Goal: Register for event/course

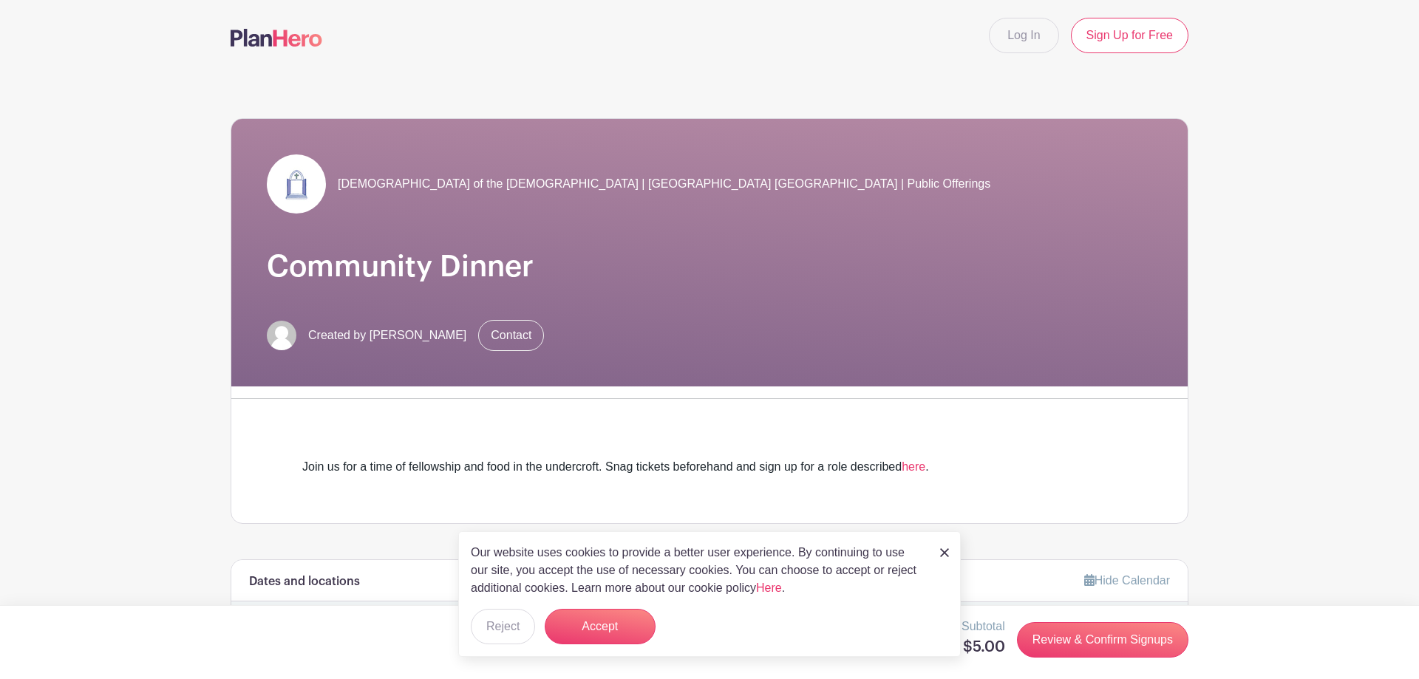
click at [945, 553] on img at bounding box center [944, 552] width 9 height 9
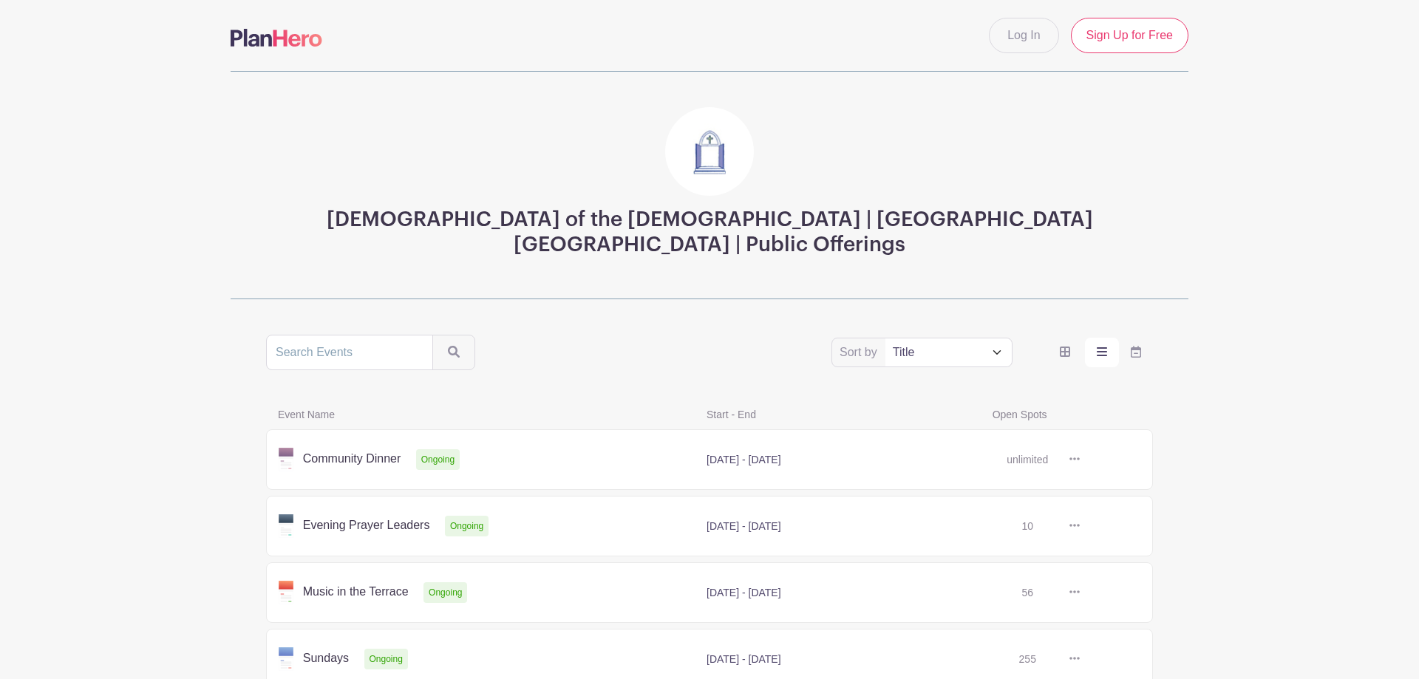
click at [1080, 460] on link at bounding box center [1080, 460] width 0 height 0
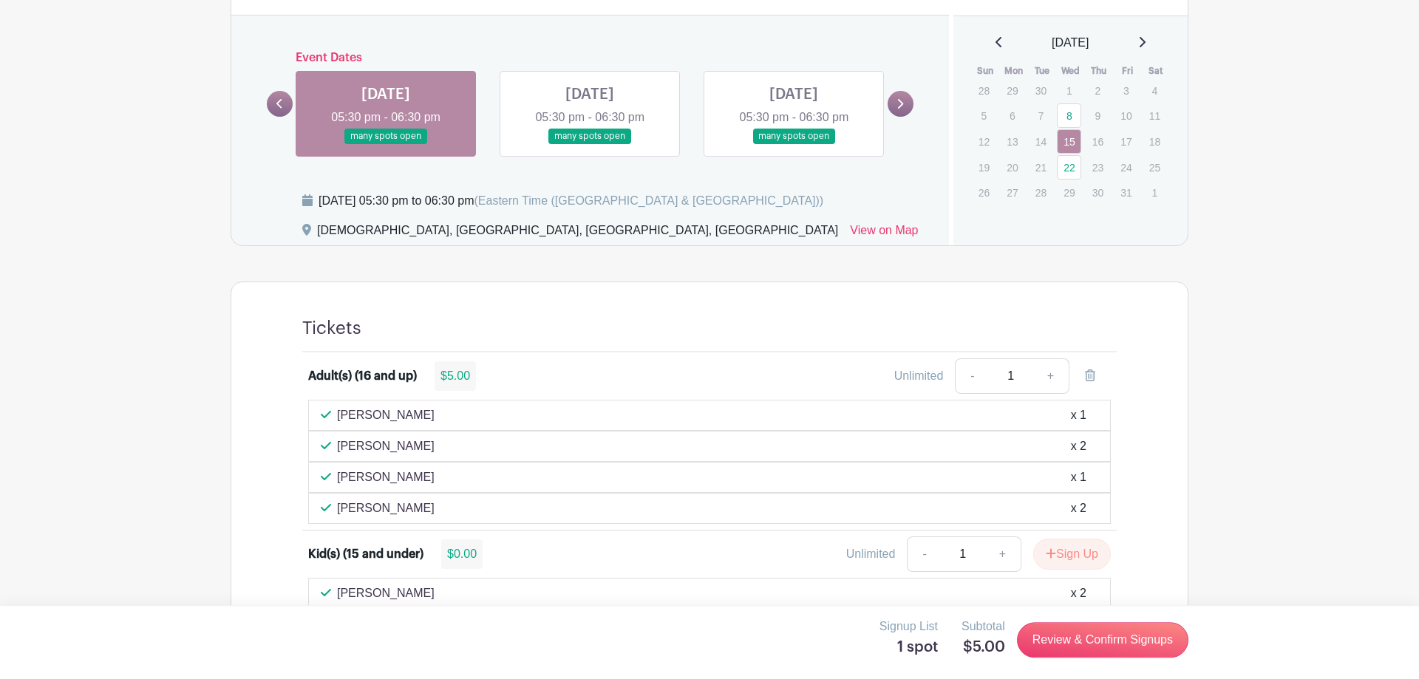
scroll to position [603, 0]
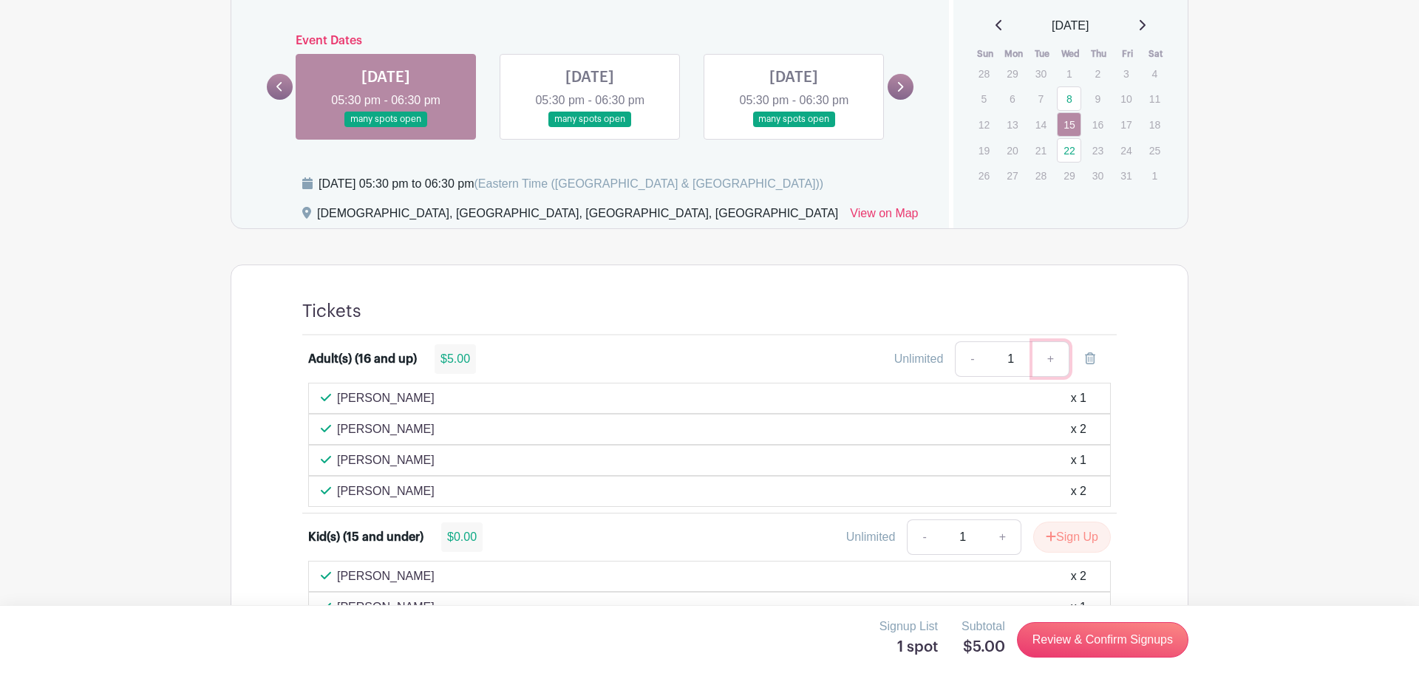
click at [1051, 360] on link "+" at bounding box center [1050, 358] width 37 height 35
type input "2"
click at [1001, 537] on link "+" at bounding box center [1002, 537] width 37 height 35
type input "2"
click at [1107, 638] on link "Review & Confirm Signups" at bounding box center [1102, 639] width 171 height 35
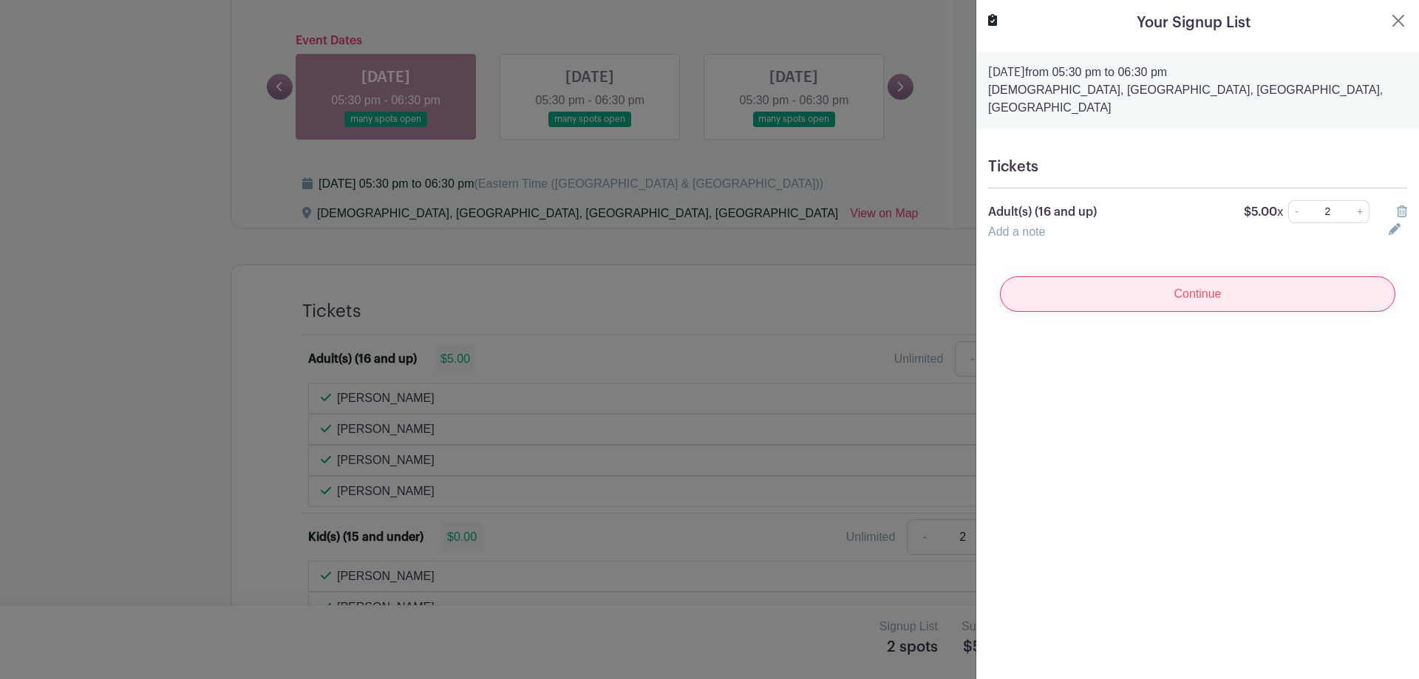
click at [1188, 276] on input "Continue" at bounding box center [1197, 293] width 395 height 35
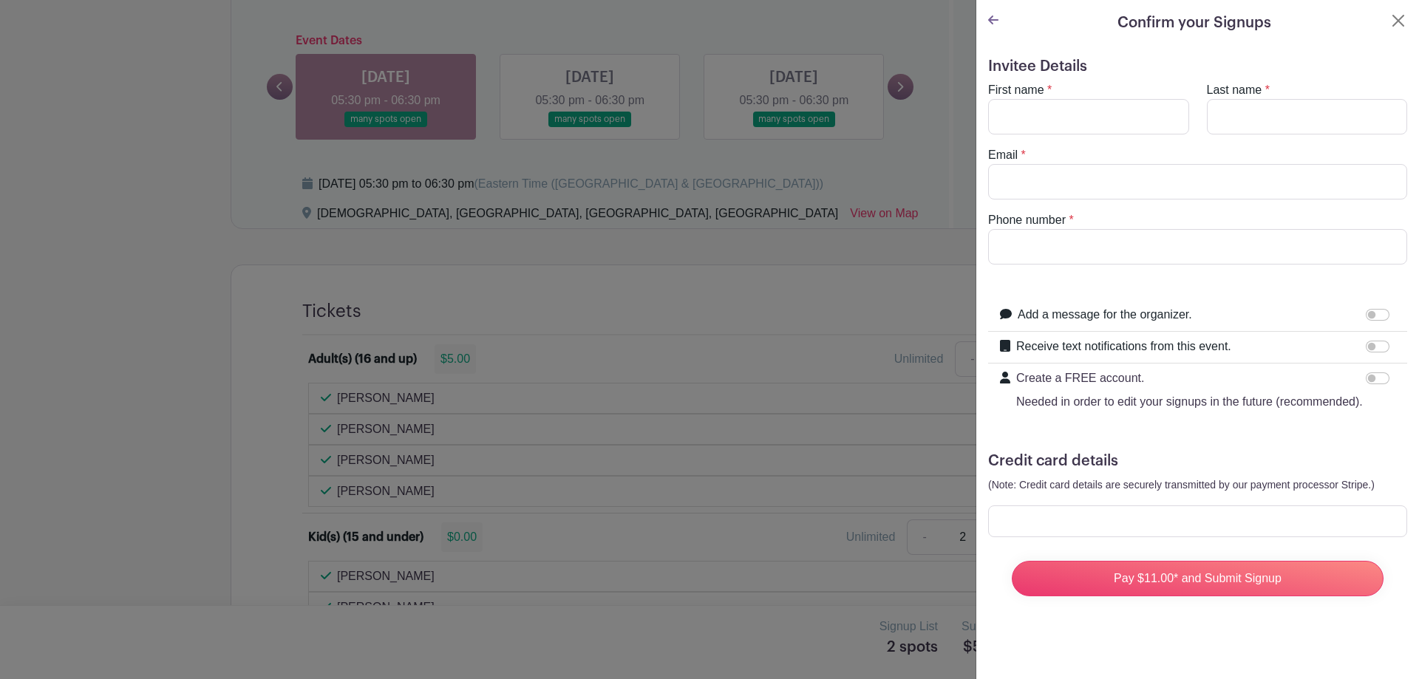
type input "[EMAIL_ADDRESS][DOMAIN_NAME]"
click at [1066, 109] on input "First name" at bounding box center [1088, 116] width 201 height 35
type input "Geoff"
type input "Kurtz"
type input "7329798416"
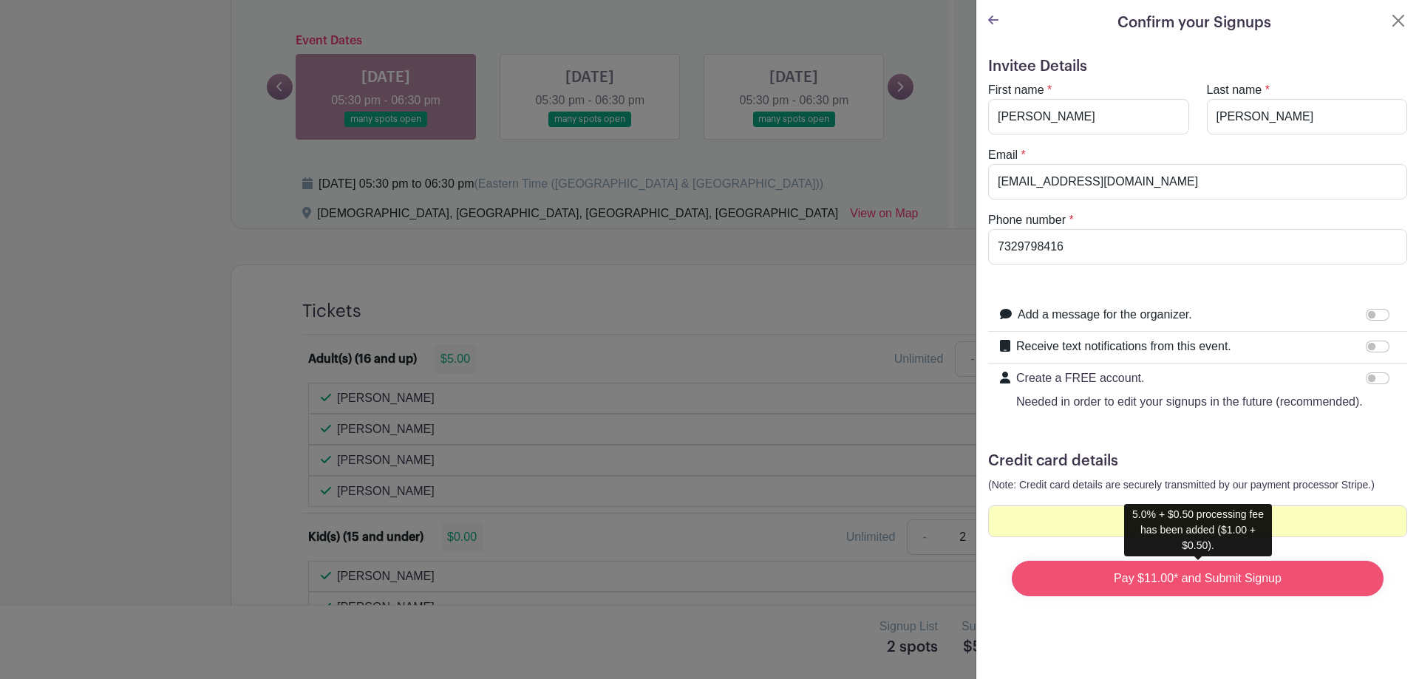
click at [1180, 576] on input "Pay $11.00* and Submit Signup" at bounding box center [1198, 578] width 372 height 35
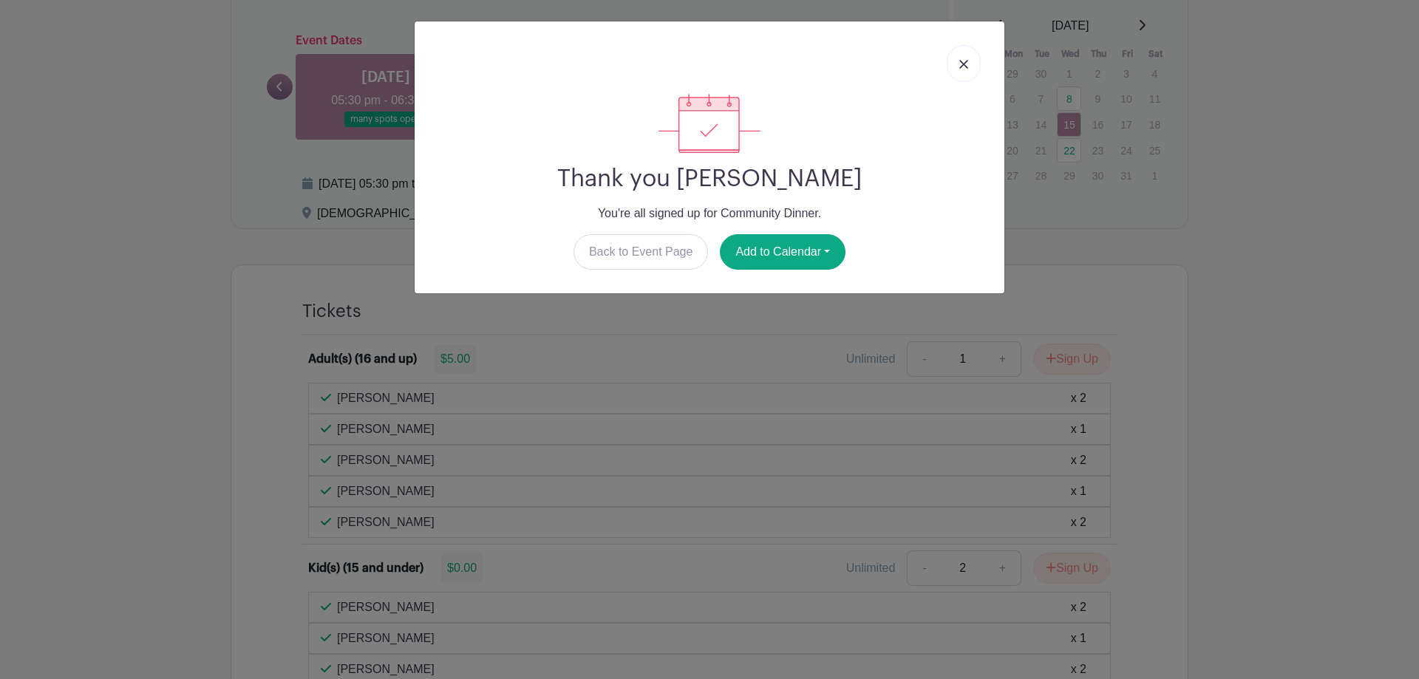
click at [964, 54] on link at bounding box center [964, 63] width 34 height 37
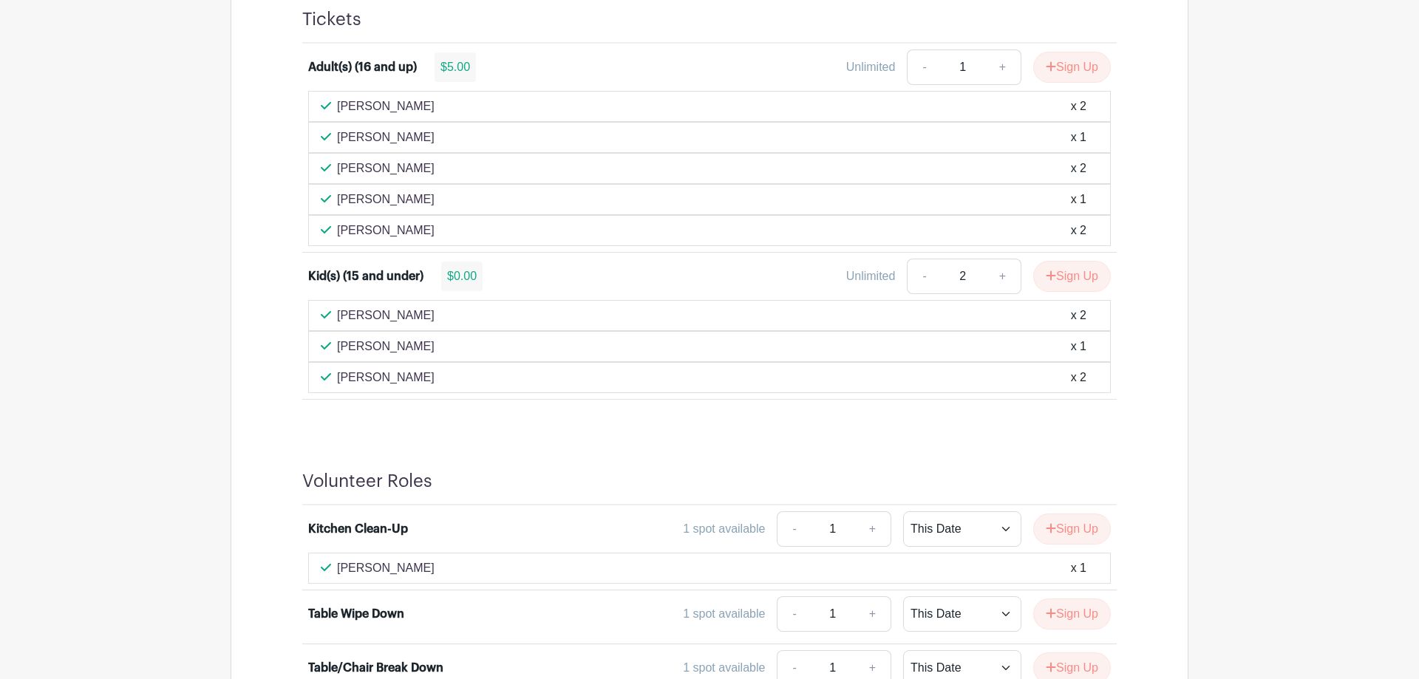
scroll to position [905, 0]
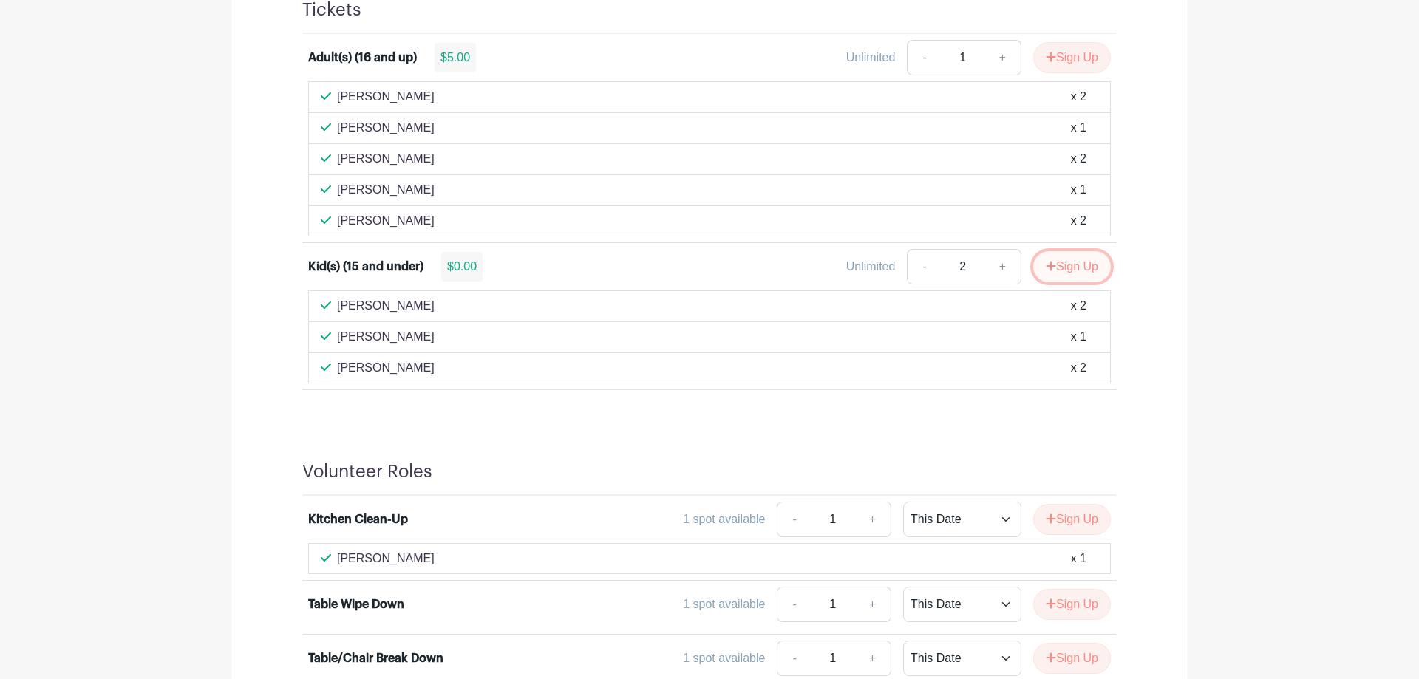
click at [1082, 262] on button "Sign Up" at bounding box center [1072, 266] width 78 height 31
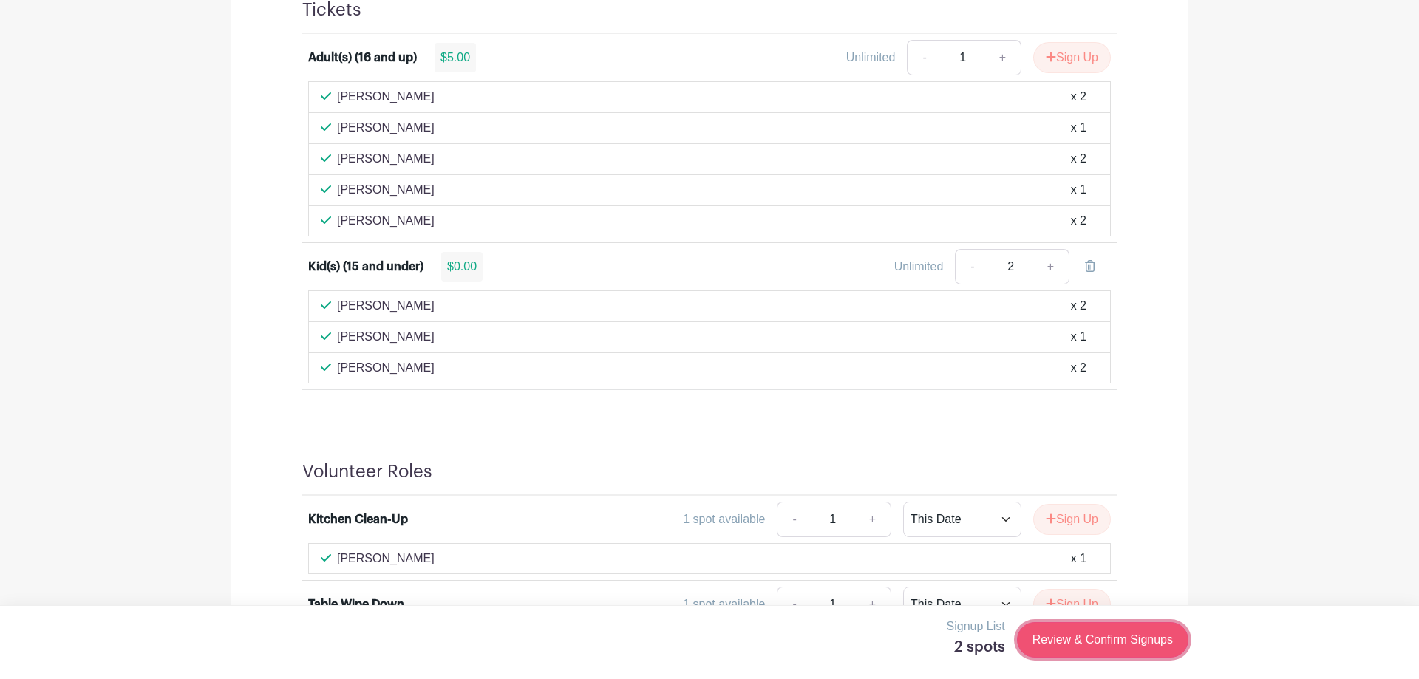
click at [1126, 639] on link "Review & Confirm Signups" at bounding box center [1102, 639] width 171 height 35
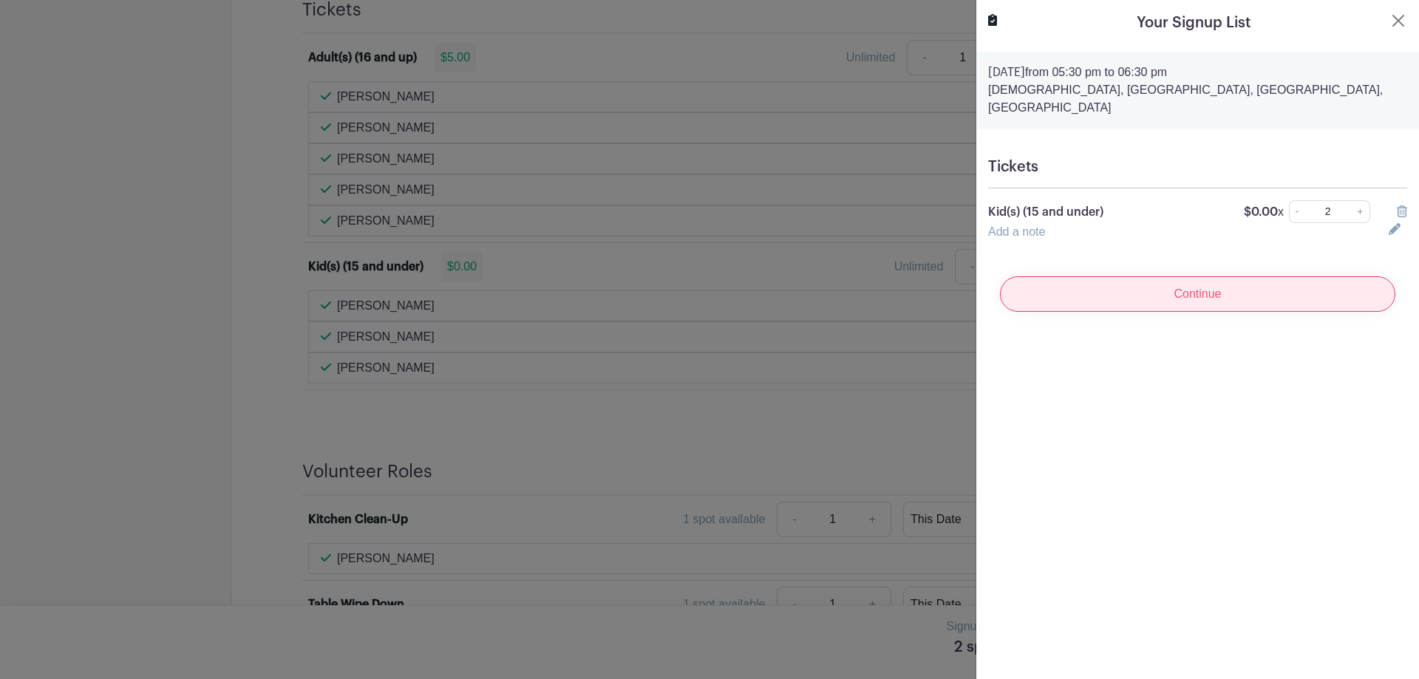
click at [1229, 279] on input "Continue" at bounding box center [1197, 293] width 395 height 35
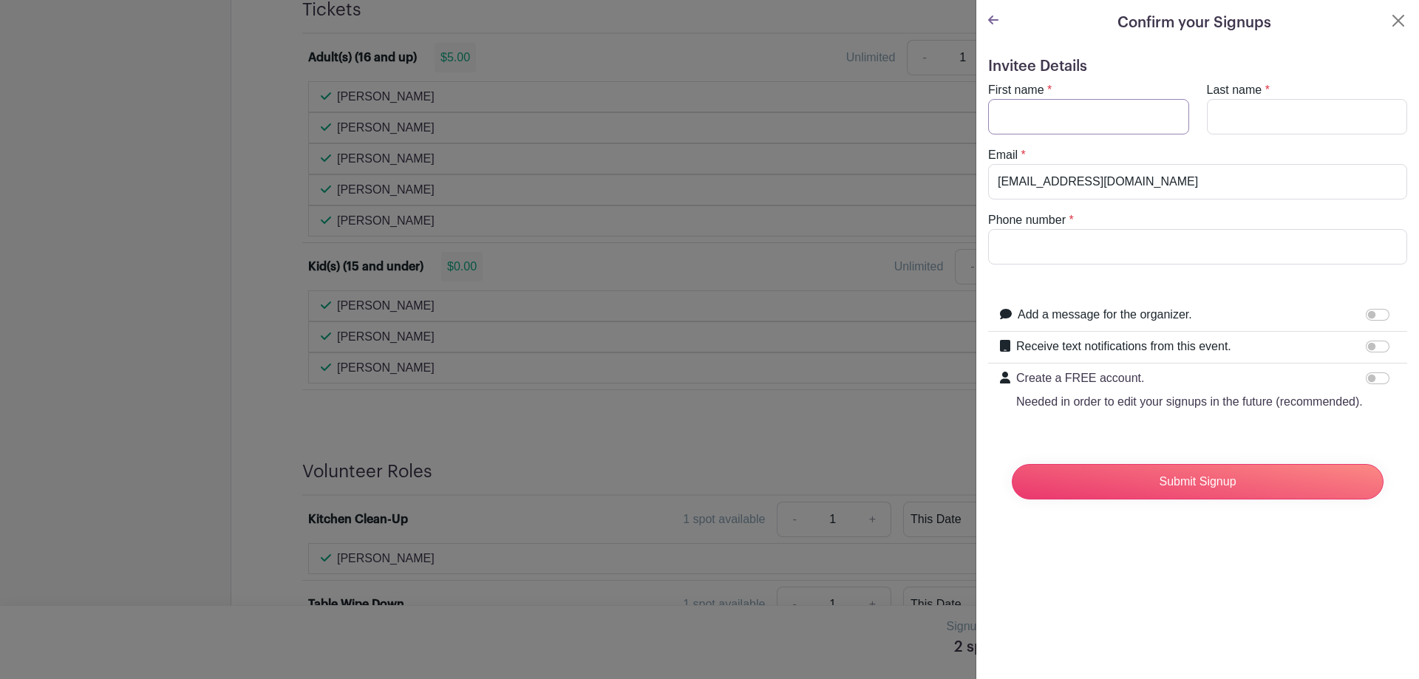
click at [1035, 117] on input "First name" at bounding box center [1088, 116] width 201 height 35
type input "Geoff"
type input "Kurtz"
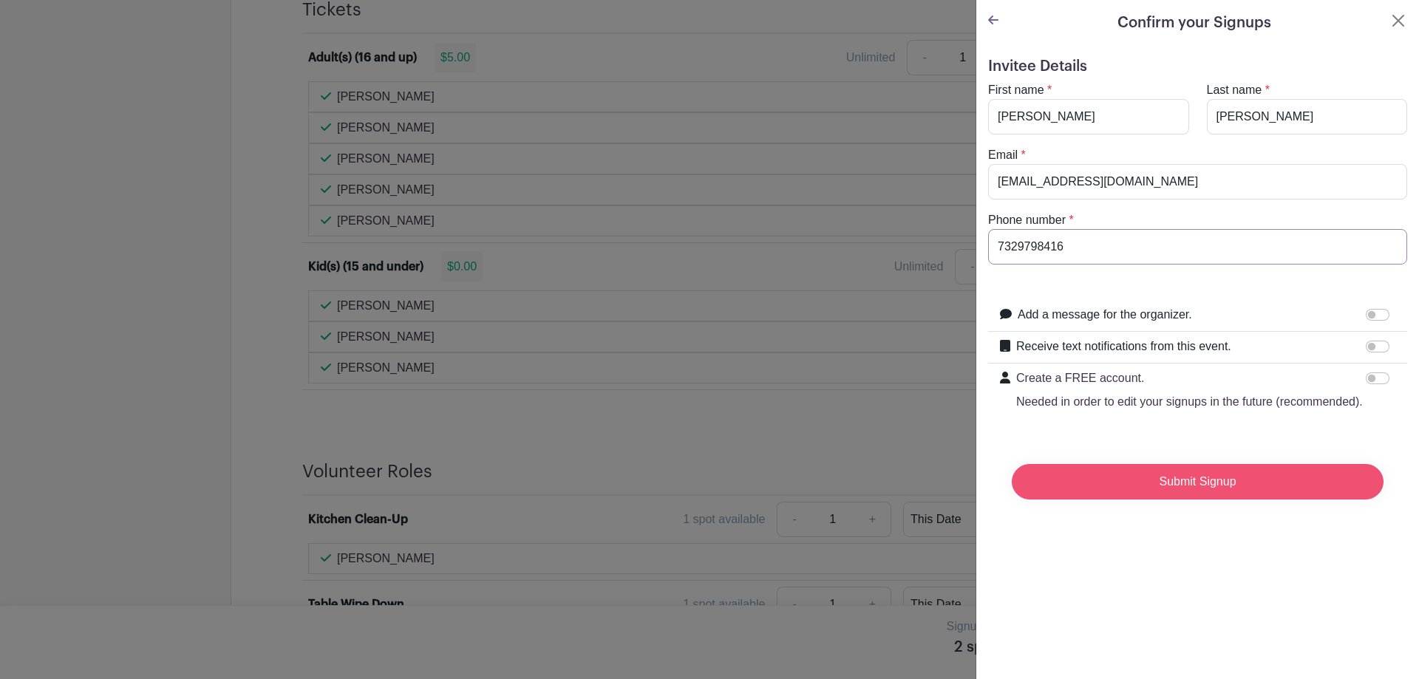
type input "7329798416"
click at [1209, 485] on input "Submit Signup" at bounding box center [1198, 481] width 372 height 35
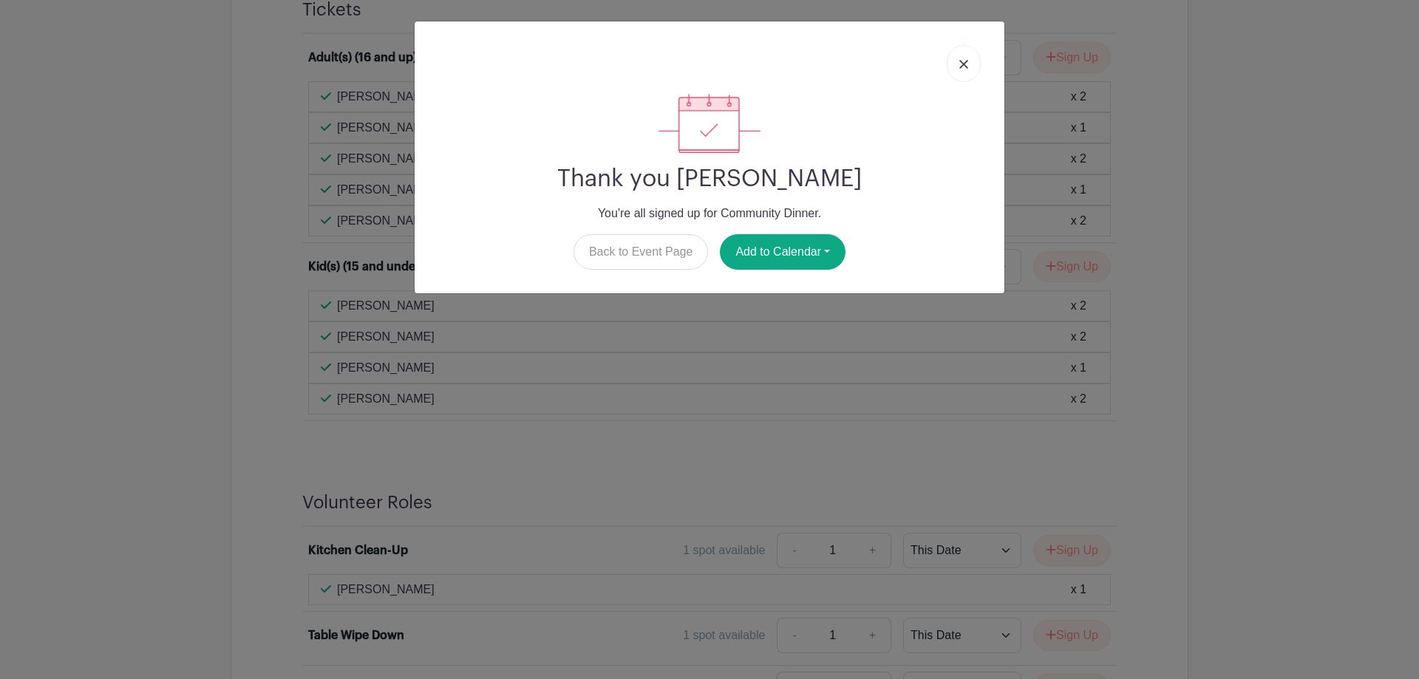
click at [966, 62] on img at bounding box center [963, 64] width 9 height 9
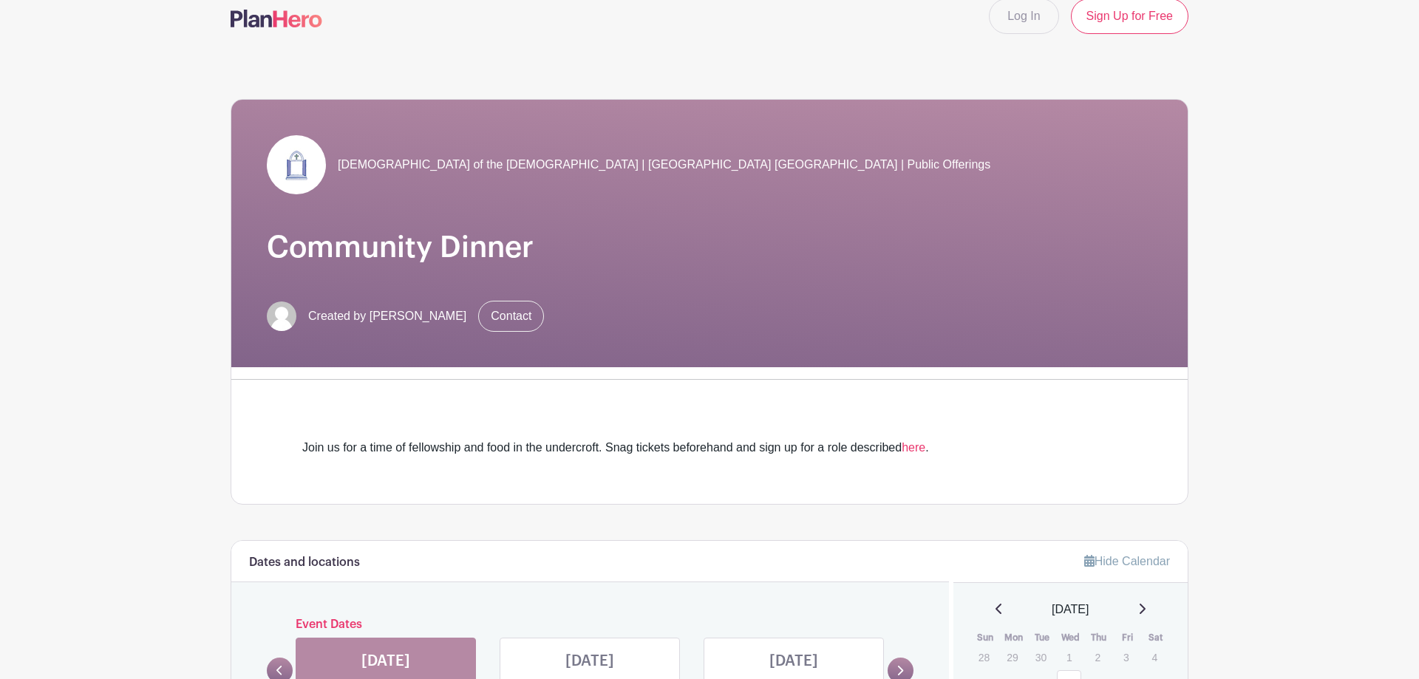
scroll to position [0, 0]
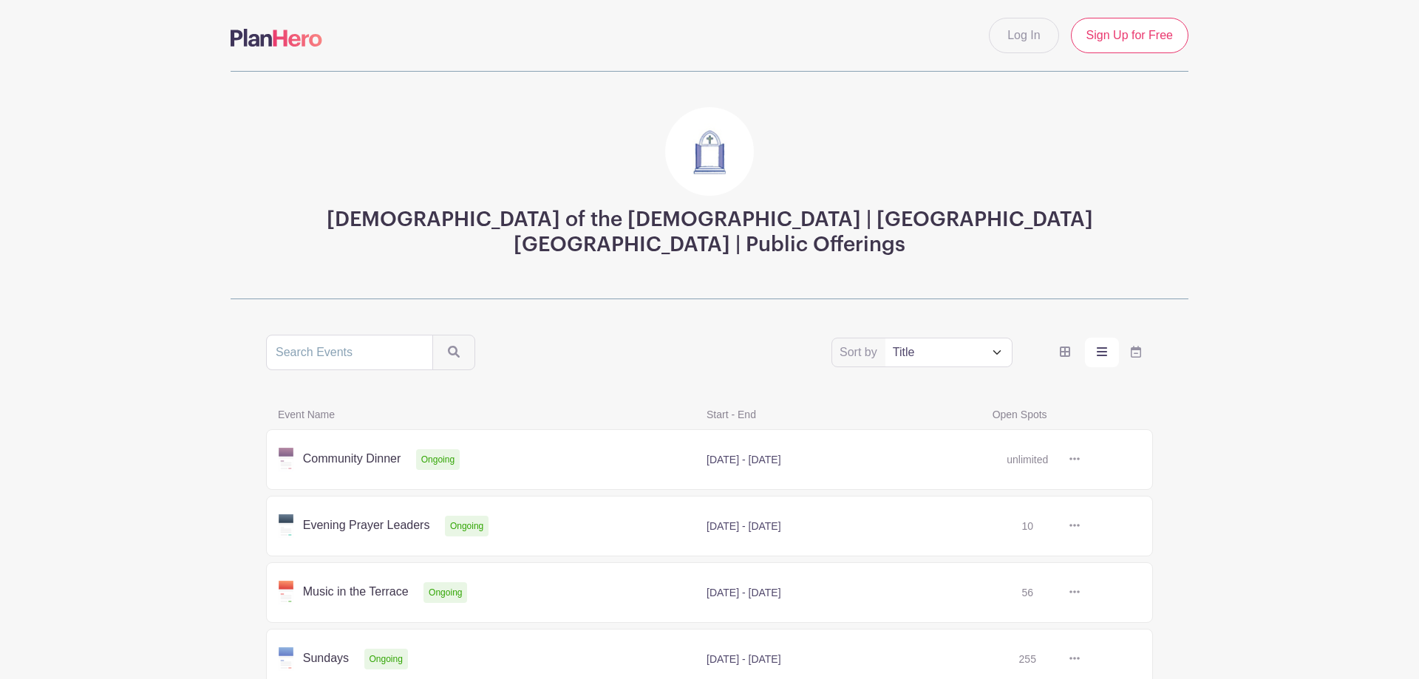
scroll to position [132, 0]
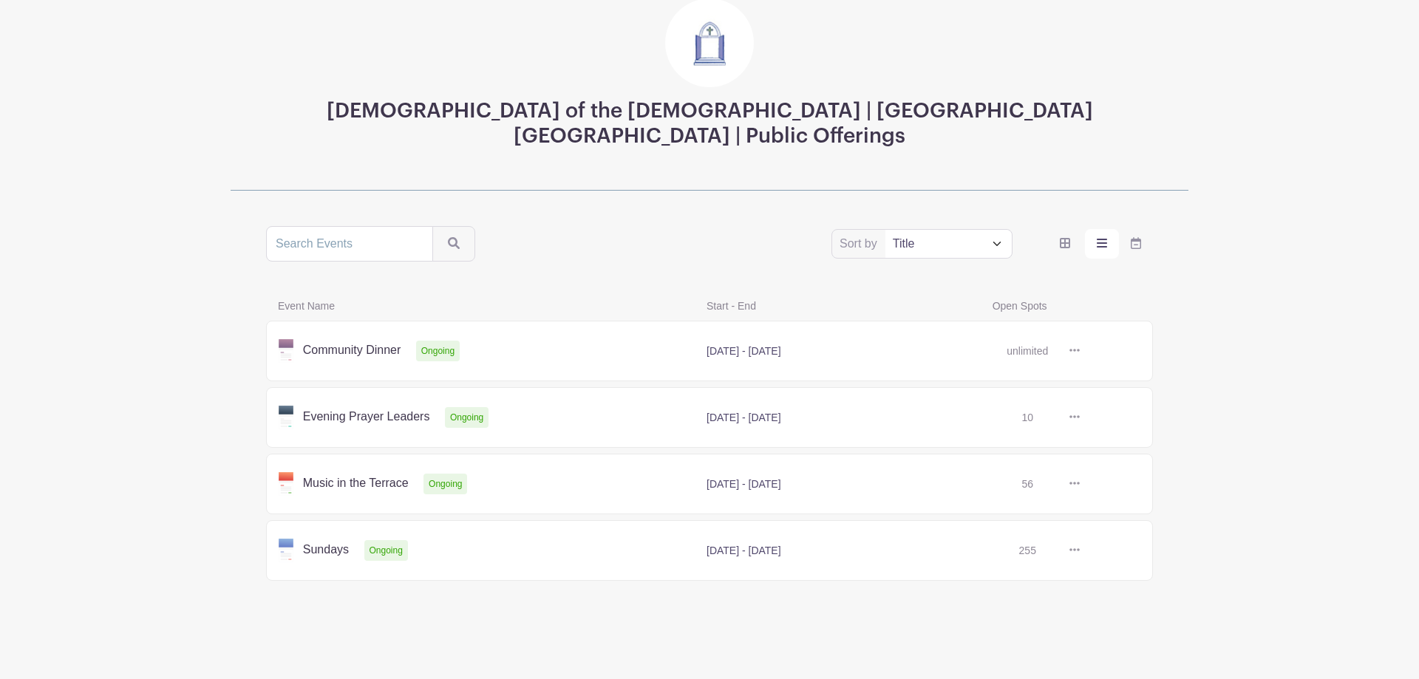
click at [1080, 418] on link at bounding box center [1080, 418] width 0 height 0
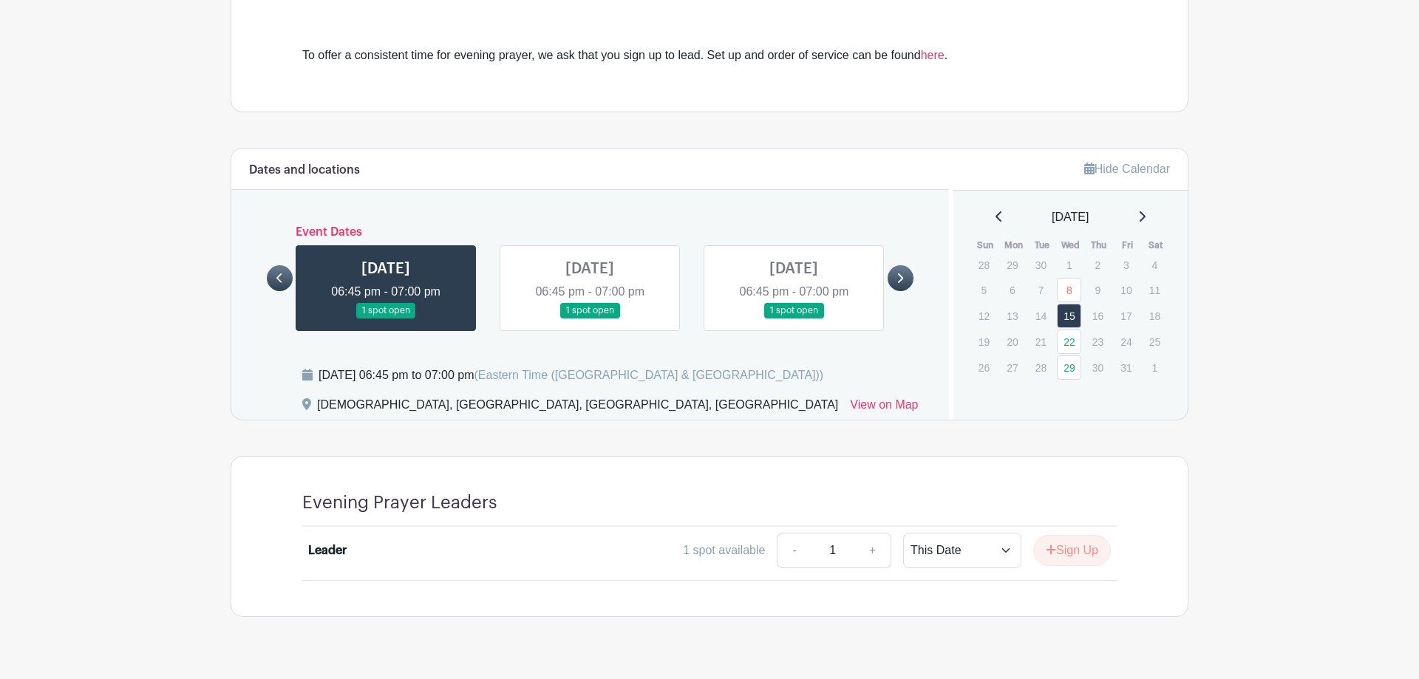
scroll to position [442, 0]
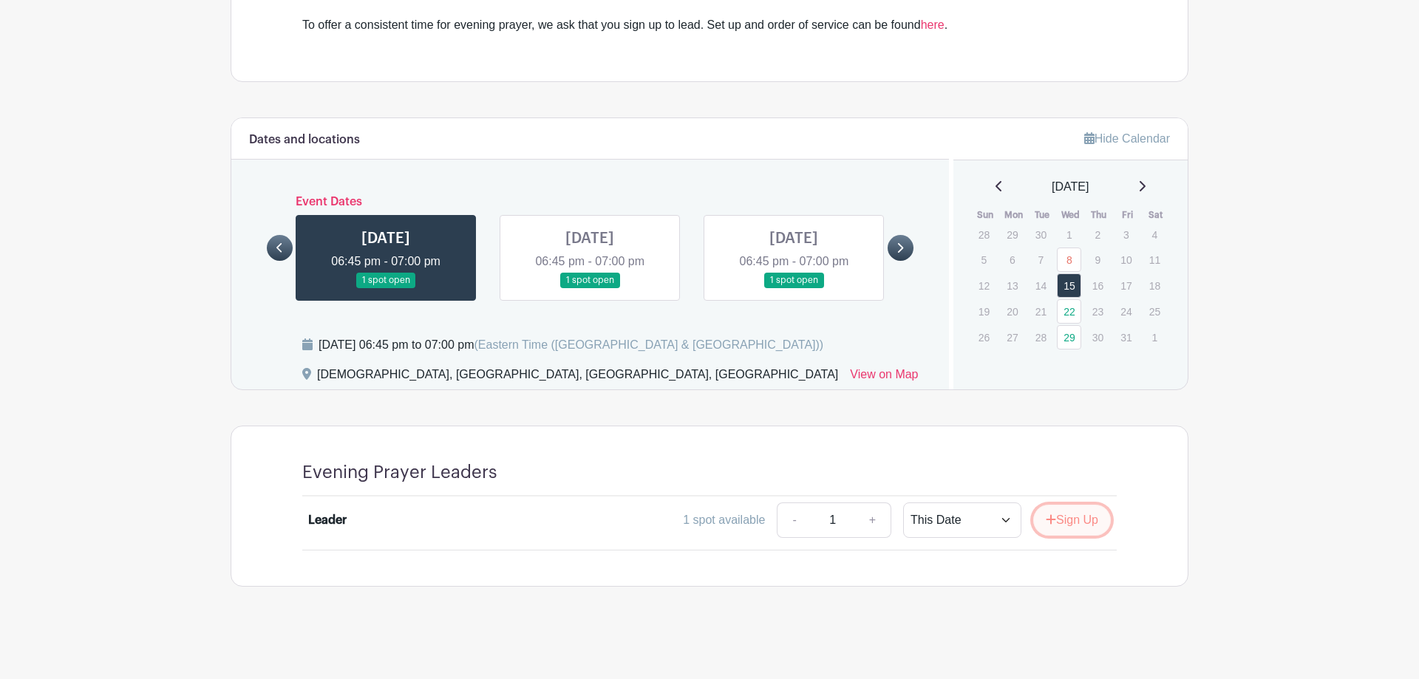
click at [1066, 517] on button "Sign Up" at bounding box center [1072, 520] width 78 height 31
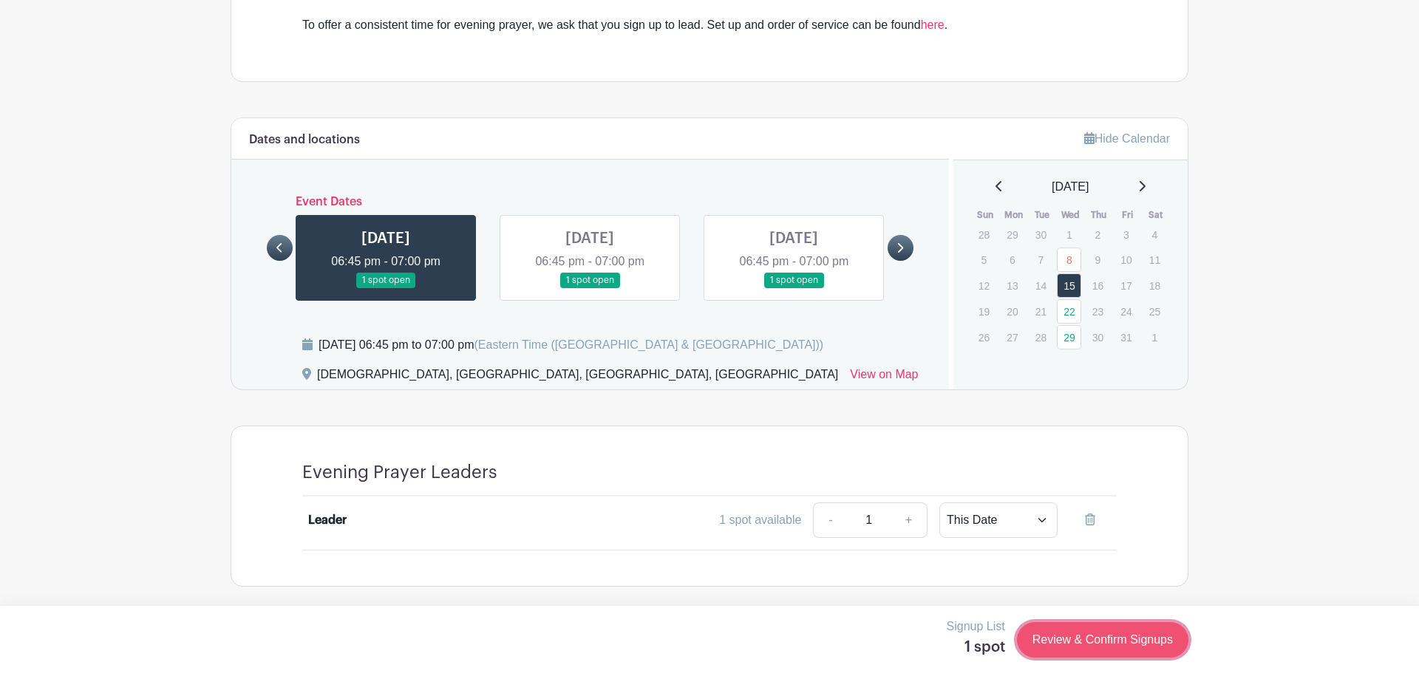
click at [1112, 637] on link "Review & Confirm Signups" at bounding box center [1102, 639] width 171 height 35
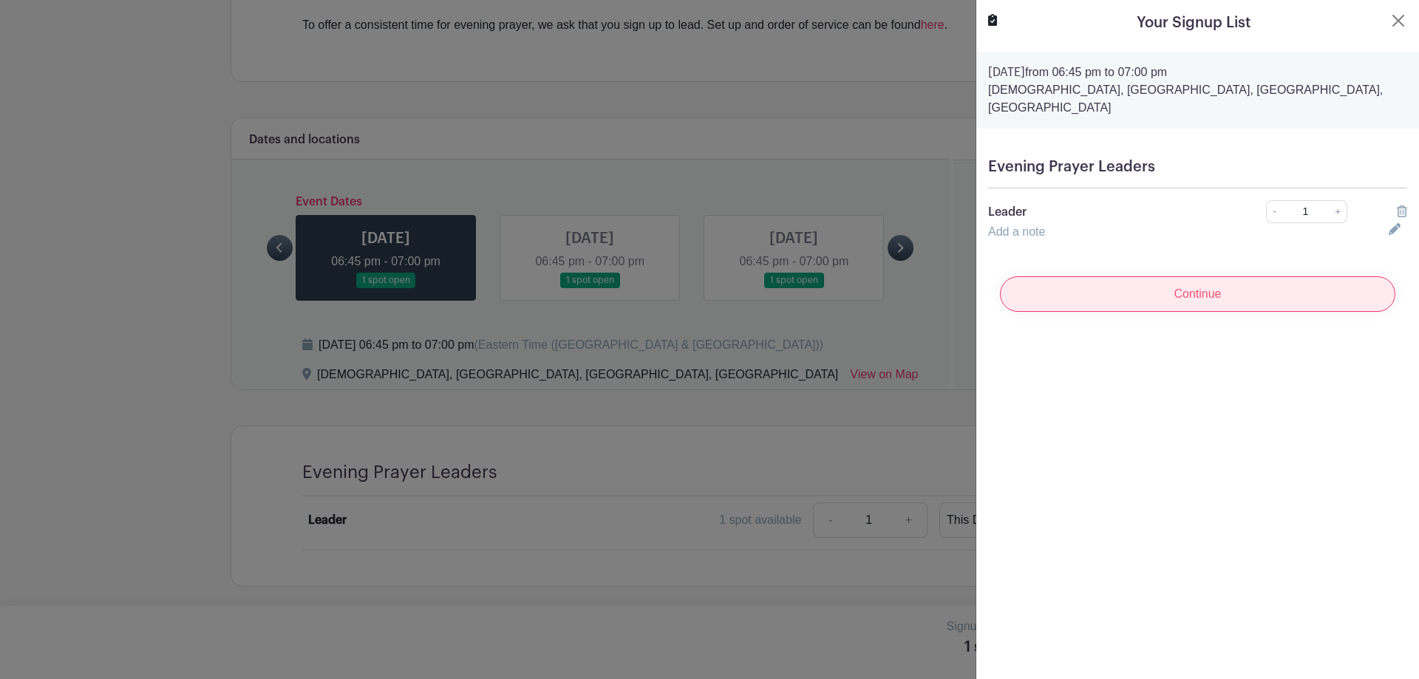
click at [1208, 276] on input "Continue" at bounding box center [1197, 293] width 395 height 35
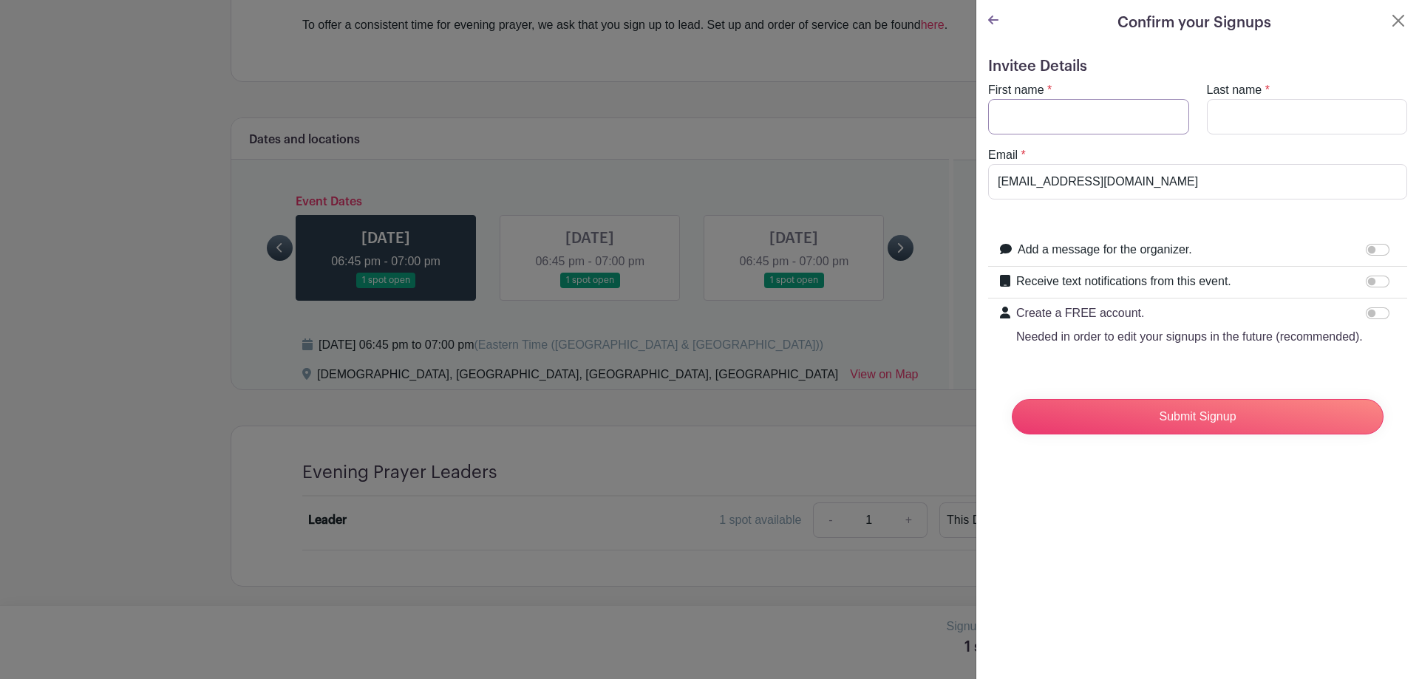
click at [1064, 116] on input "First name" at bounding box center [1088, 116] width 201 height 35
type input "[PERSON_NAME]"
click at [1227, 416] on input "Submit Signup" at bounding box center [1198, 416] width 372 height 35
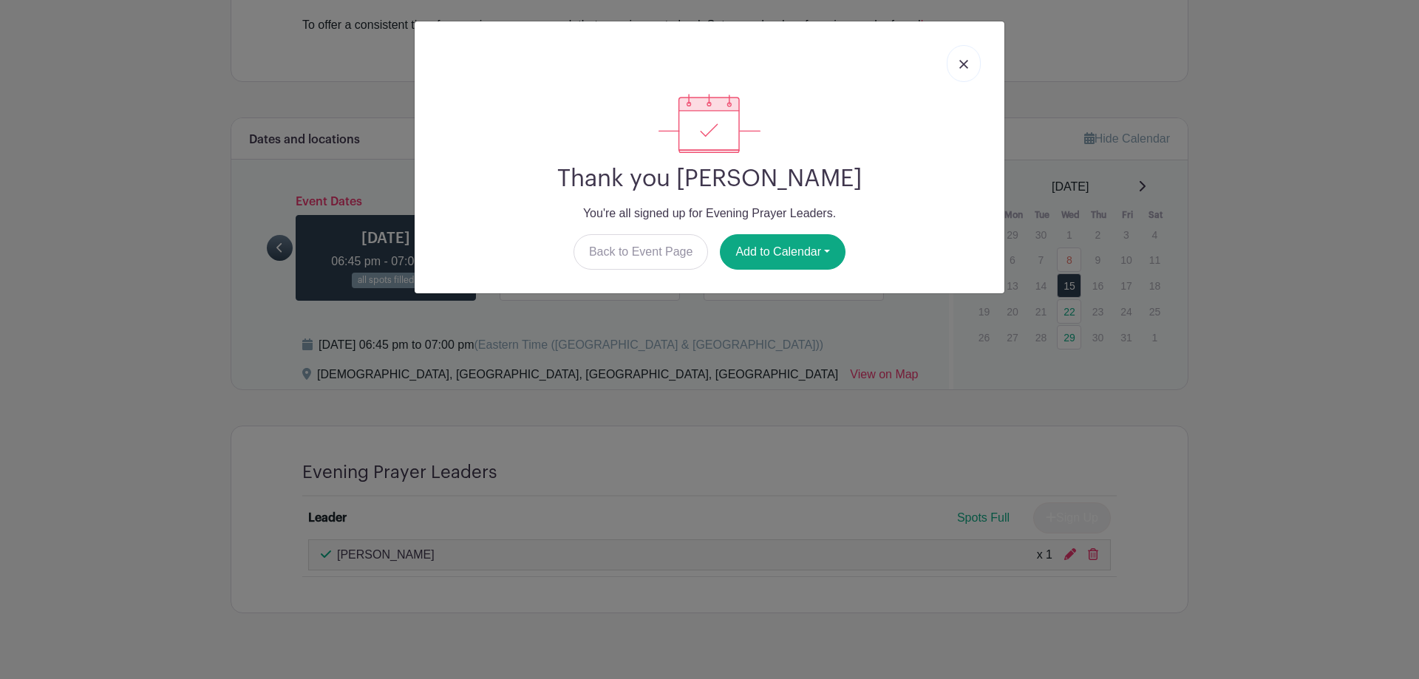
click at [964, 63] on img at bounding box center [963, 64] width 9 height 9
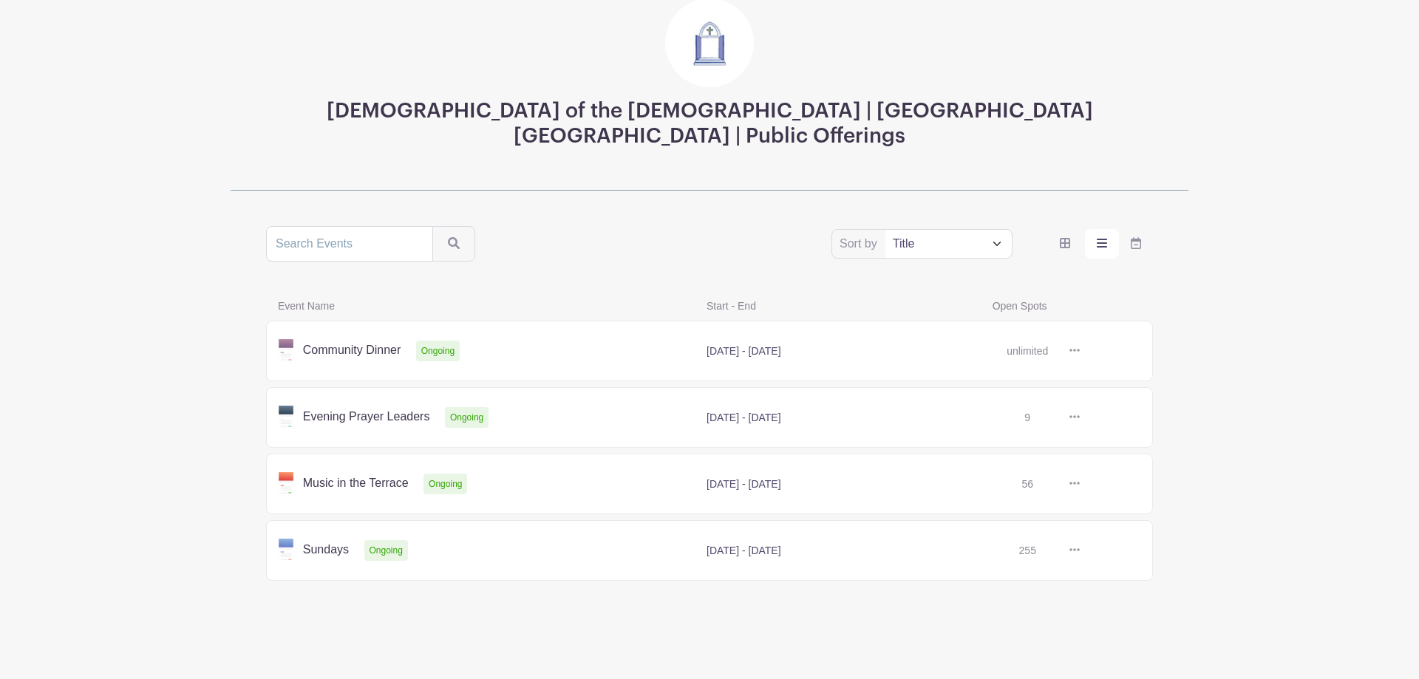
scroll to position [132, 0]
click at [1080, 484] on link at bounding box center [1080, 484] width 0 height 0
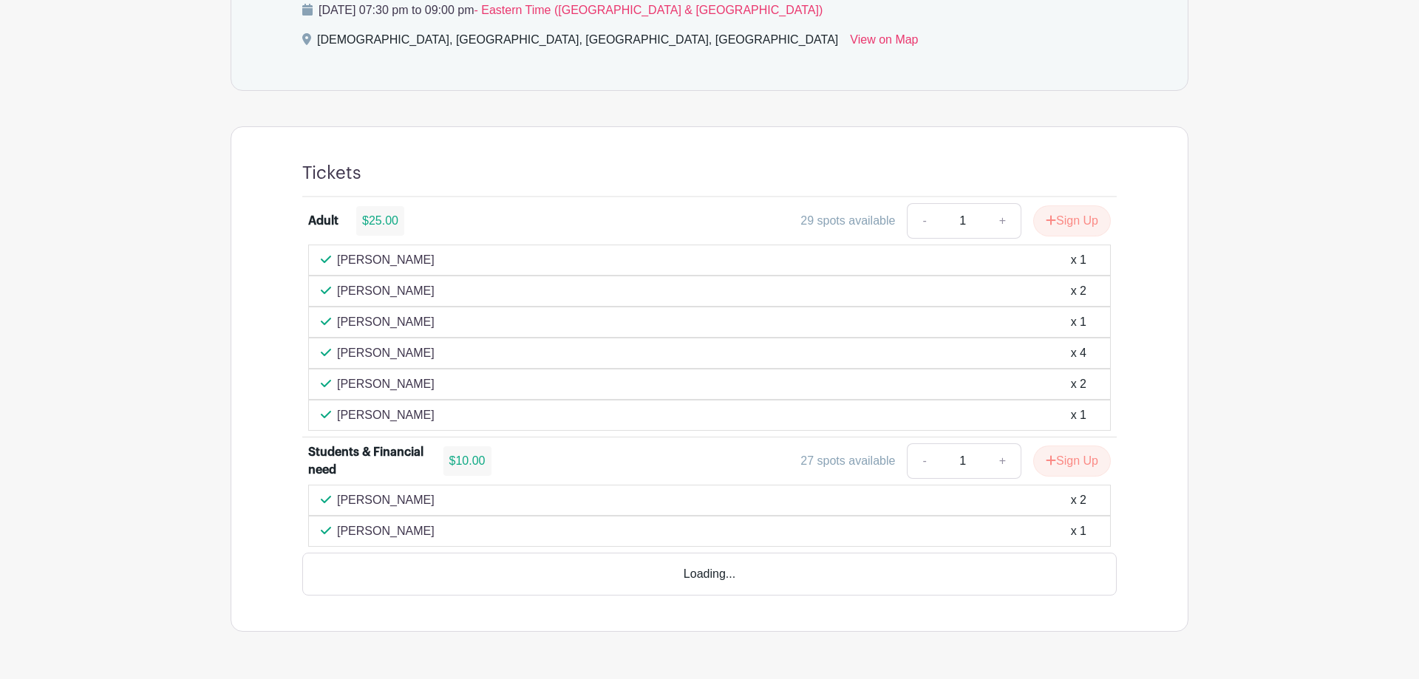
scroll to position [814, 0]
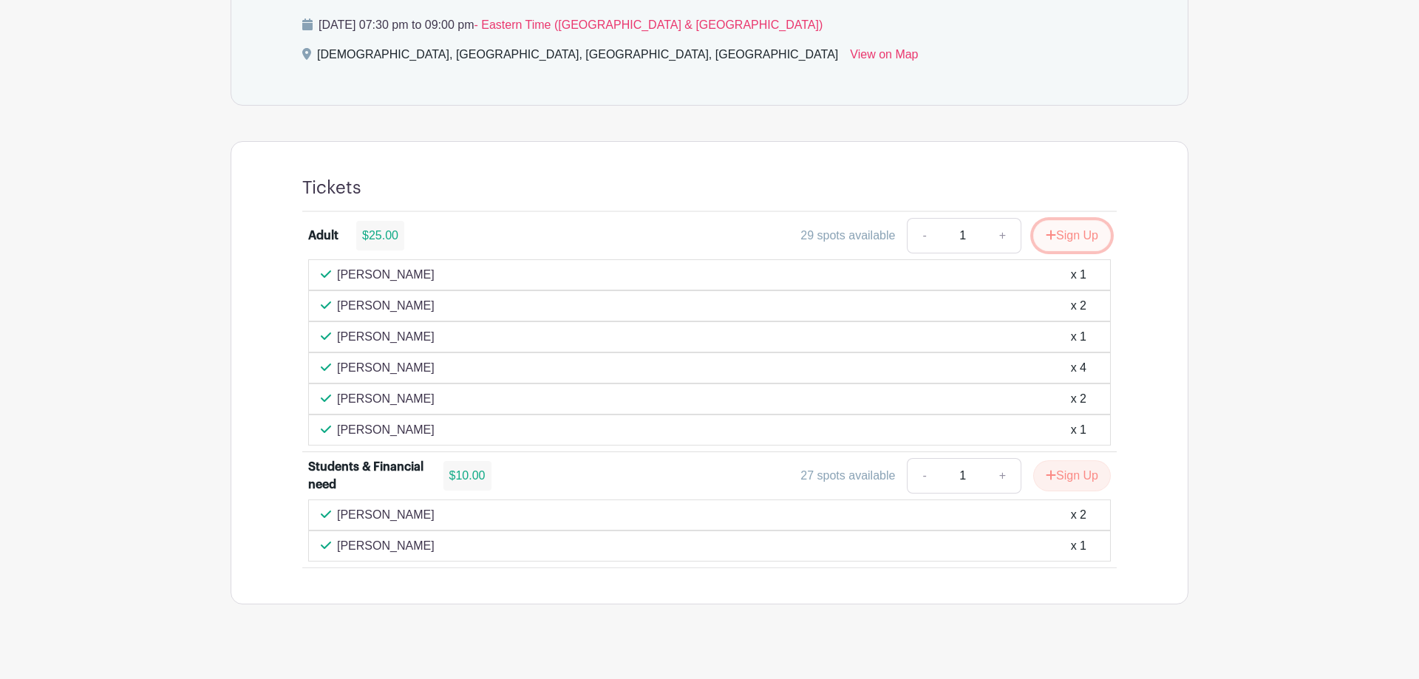
click at [1081, 220] on button "Sign Up" at bounding box center [1072, 235] width 78 height 31
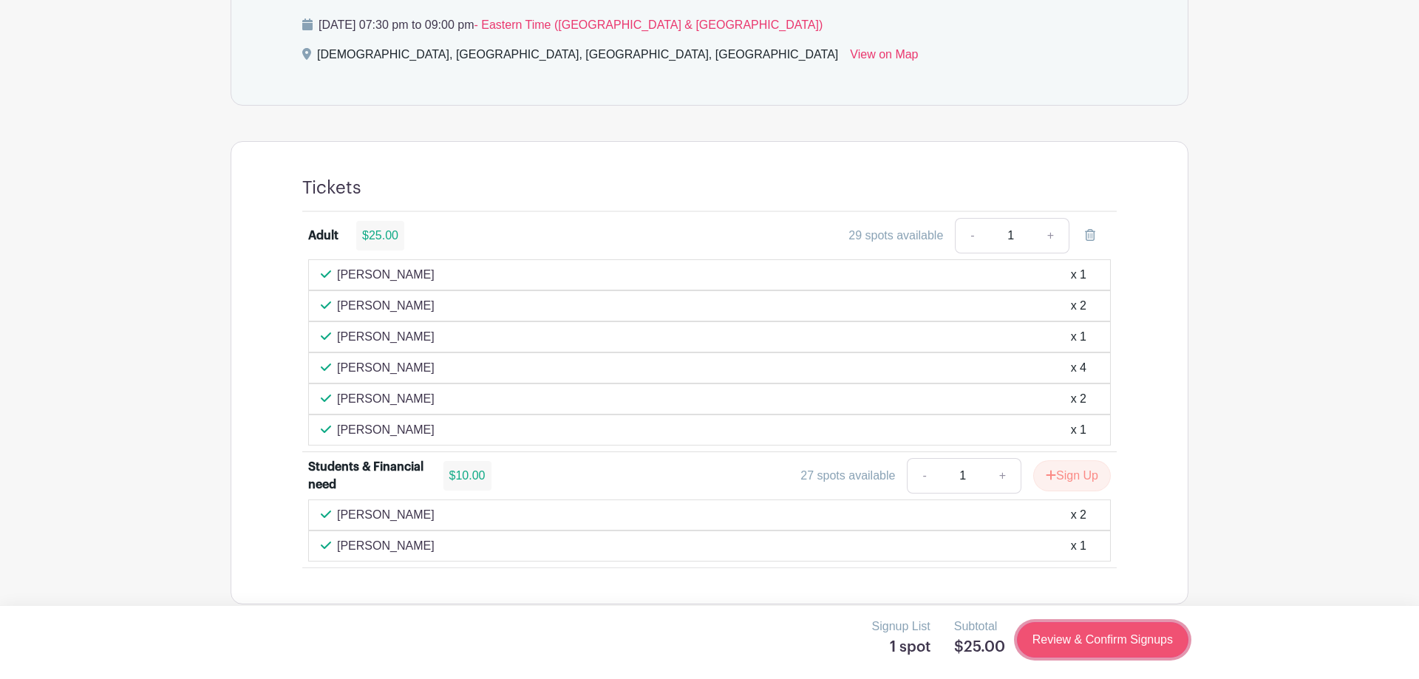
click at [1126, 638] on link "Review & Confirm Signups" at bounding box center [1102, 639] width 171 height 35
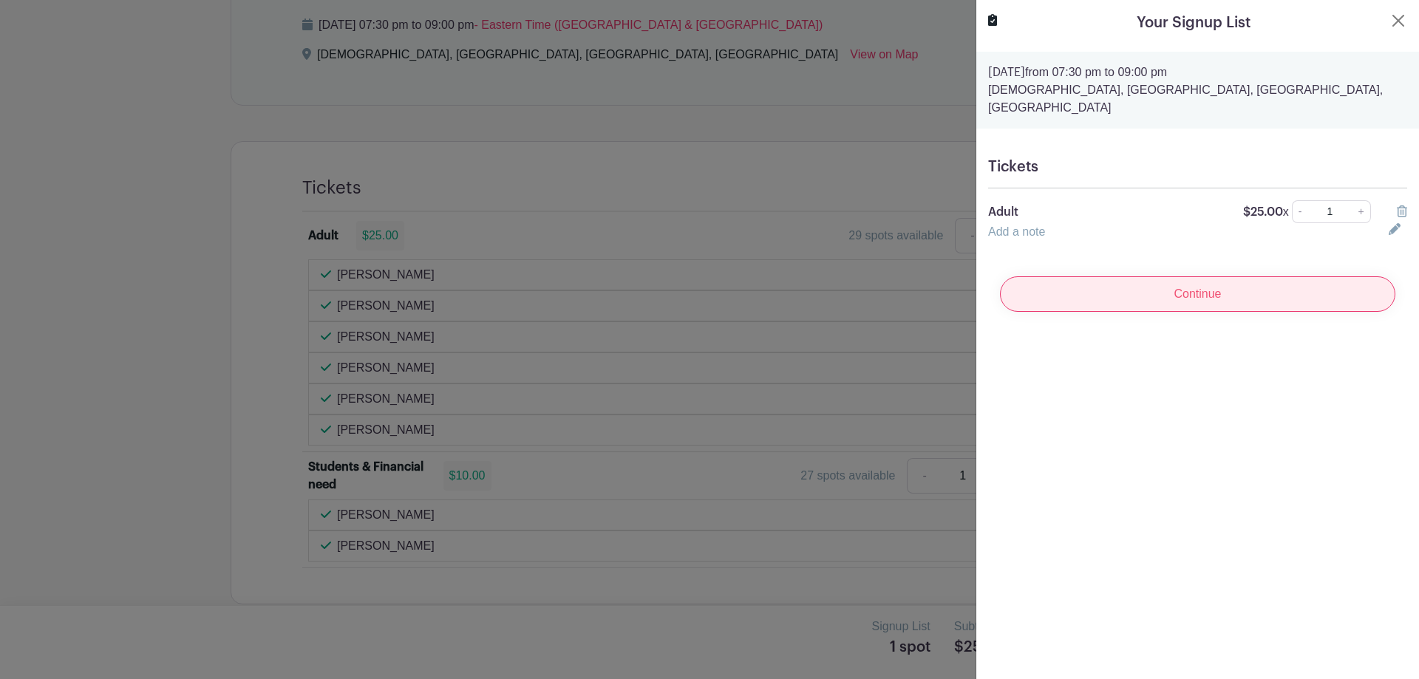
click at [1177, 276] on input "Continue" at bounding box center [1197, 293] width 395 height 35
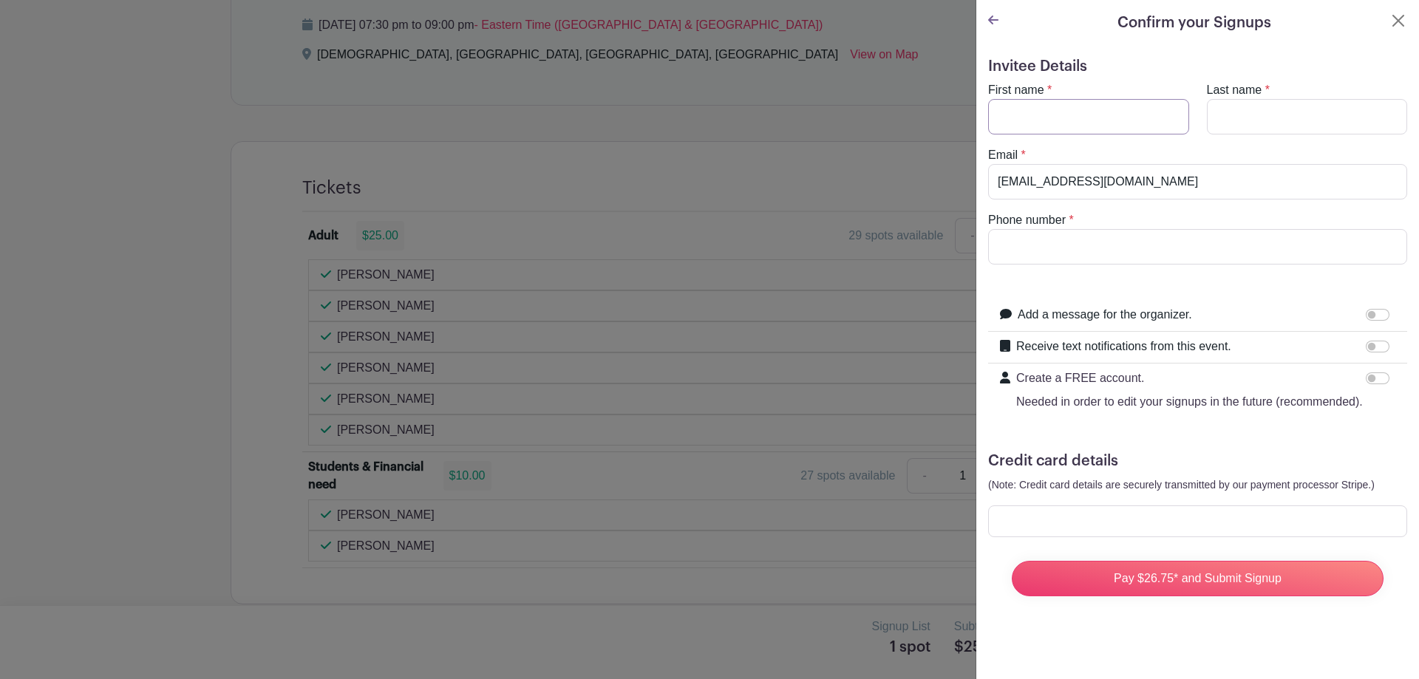
click at [1105, 122] on input "First name" at bounding box center [1088, 116] width 201 height 35
type input "Geoffrey"
type input "Kurtz"
type input "7329798416"
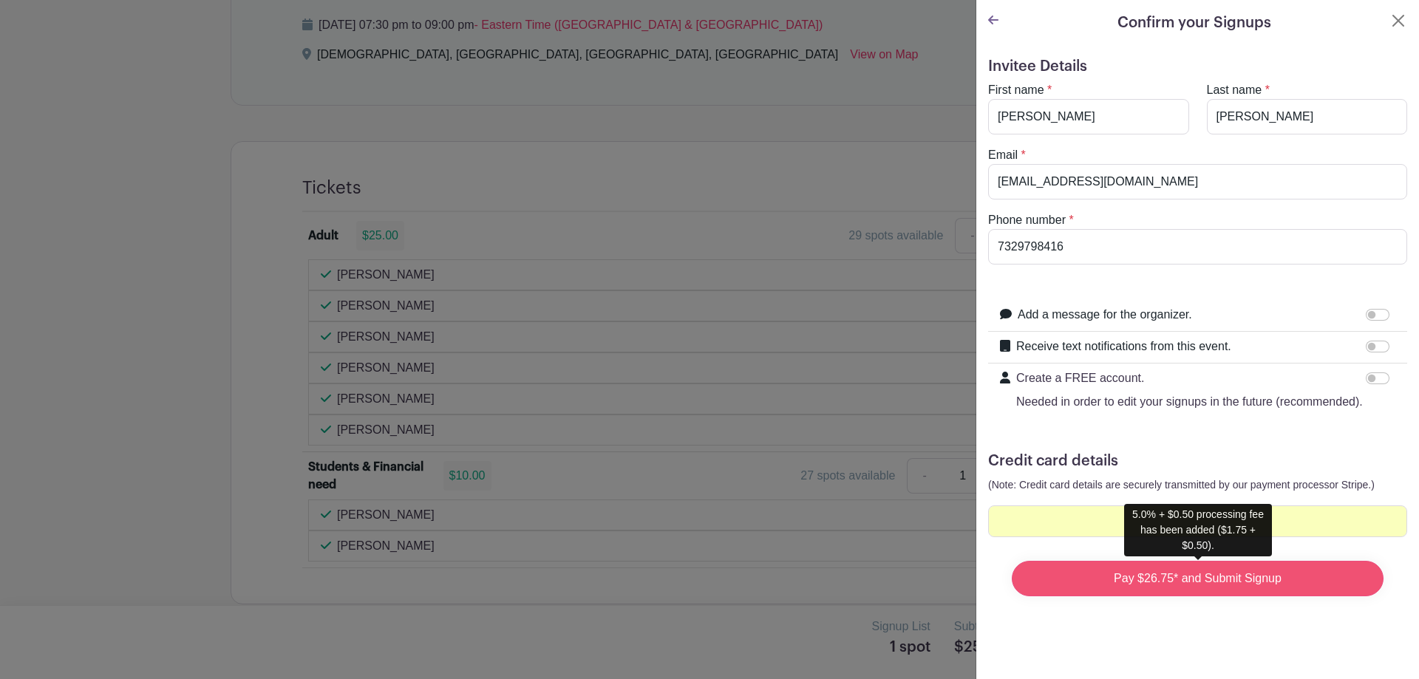
click at [1180, 579] on input "Pay $26.75* and Submit Signup" at bounding box center [1198, 578] width 372 height 35
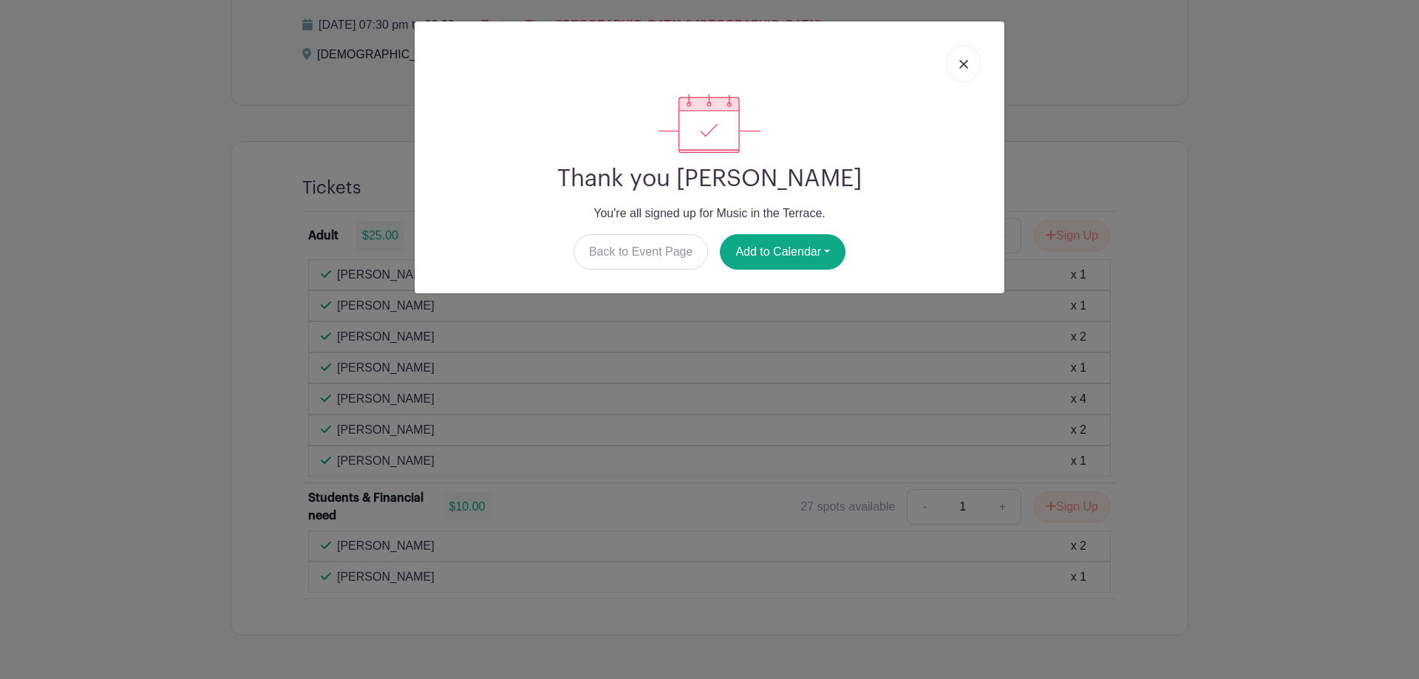
click at [967, 60] on link at bounding box center [964, 63] width 34 height 37
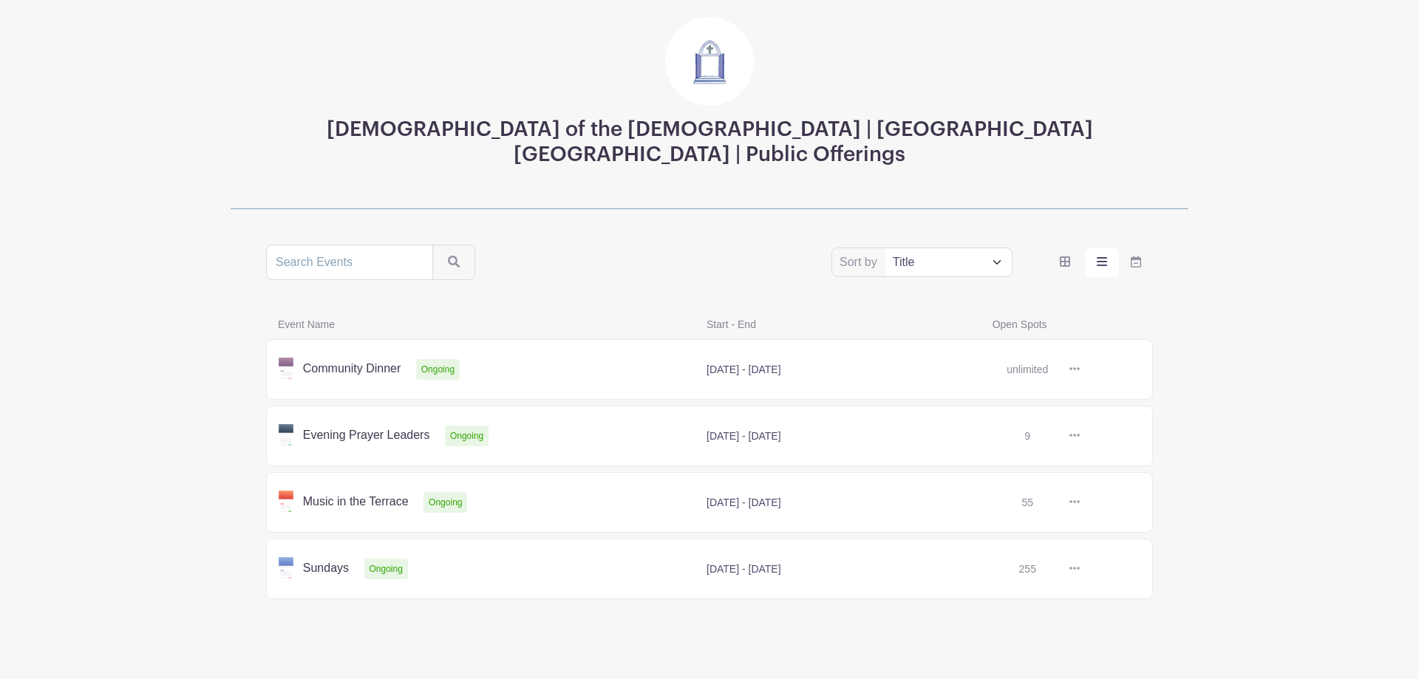
scroll to position [132, 0]
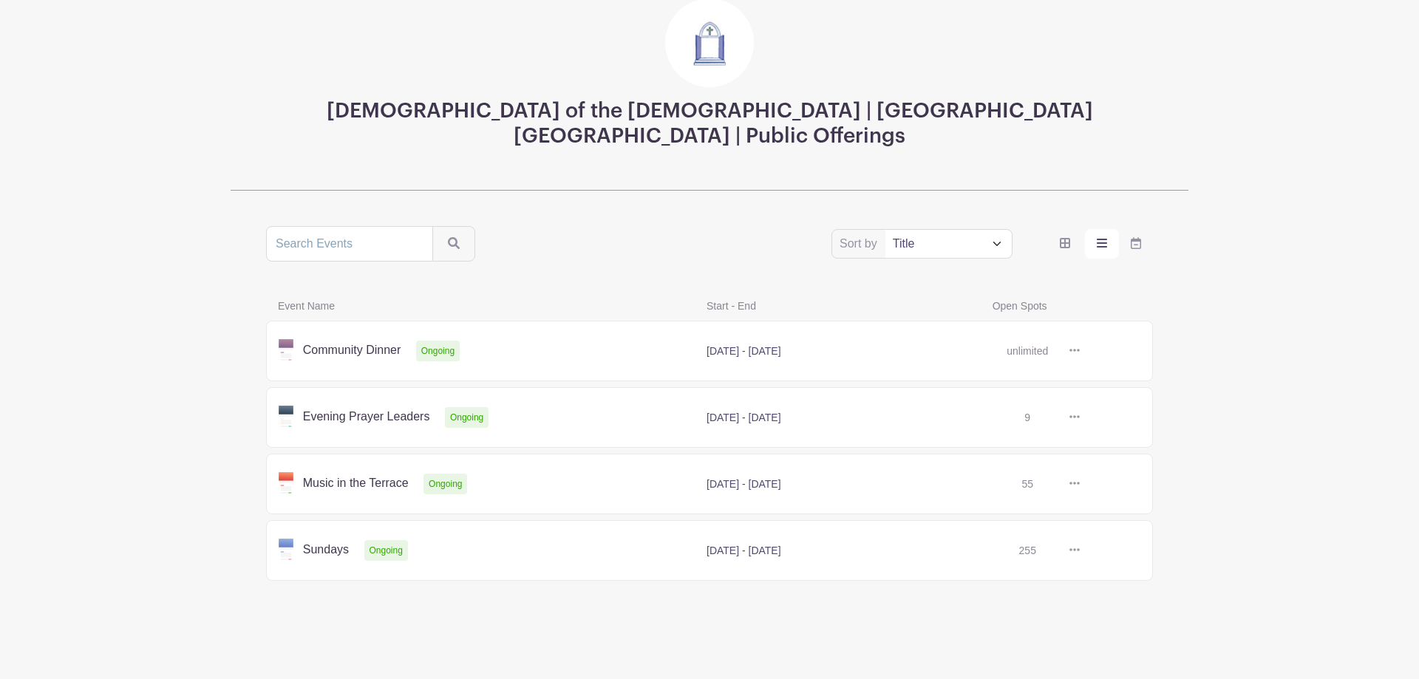
click at [1080, 551] on link at bounding box center [1080, 551] width 0 height 0
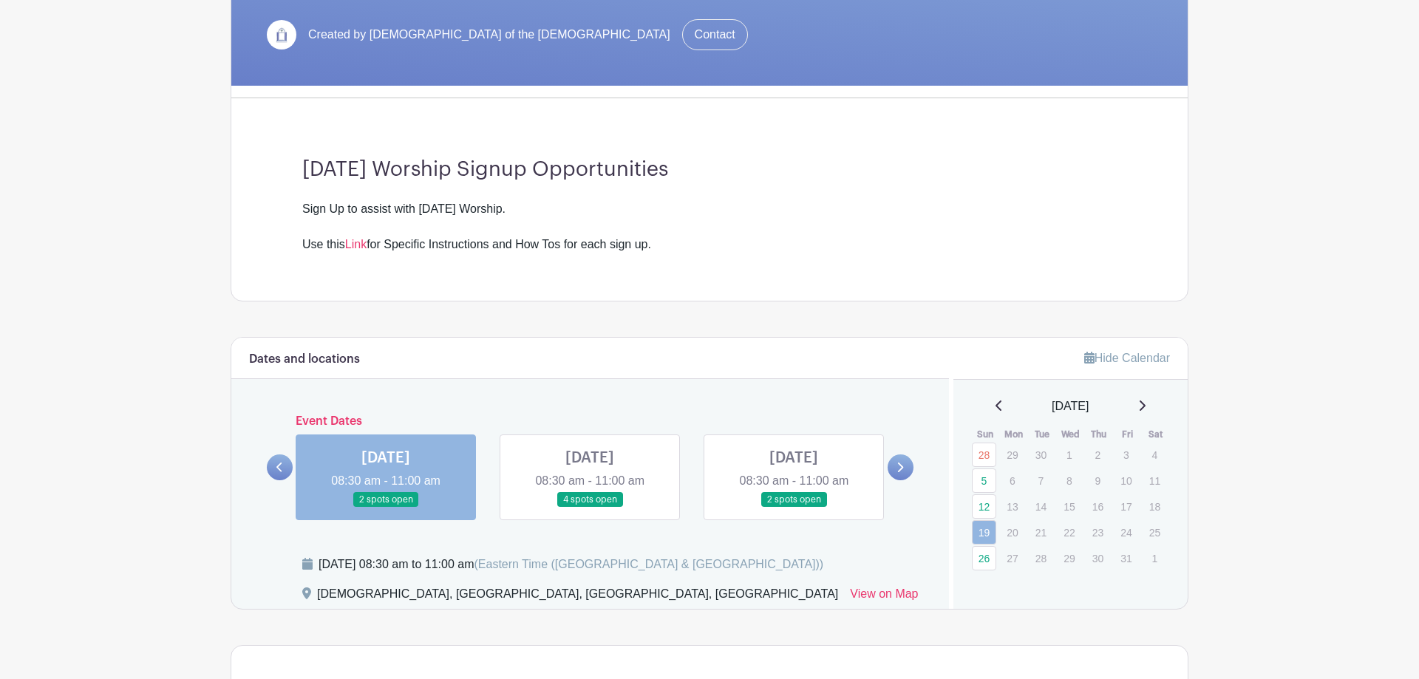
scroll to position [452, 0]
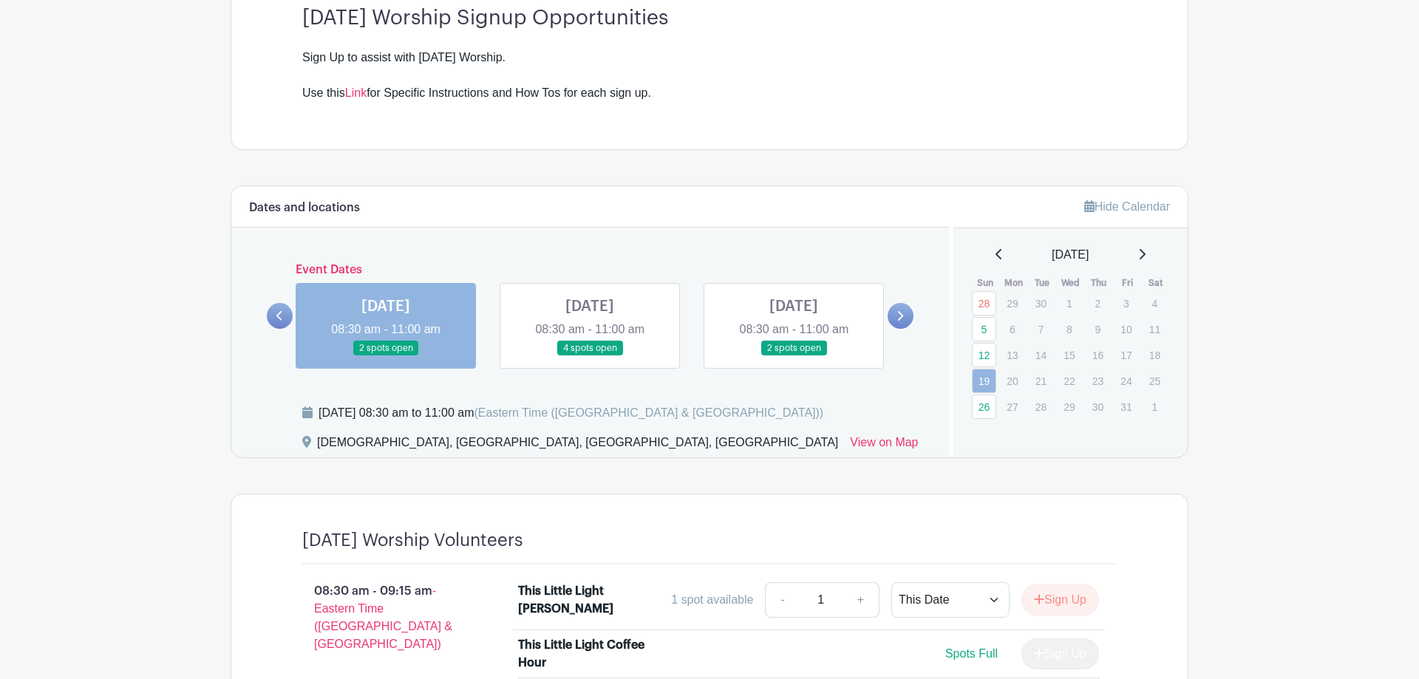
click at [590, 356] on link at bounding box center [590, 356] width 0 height 0
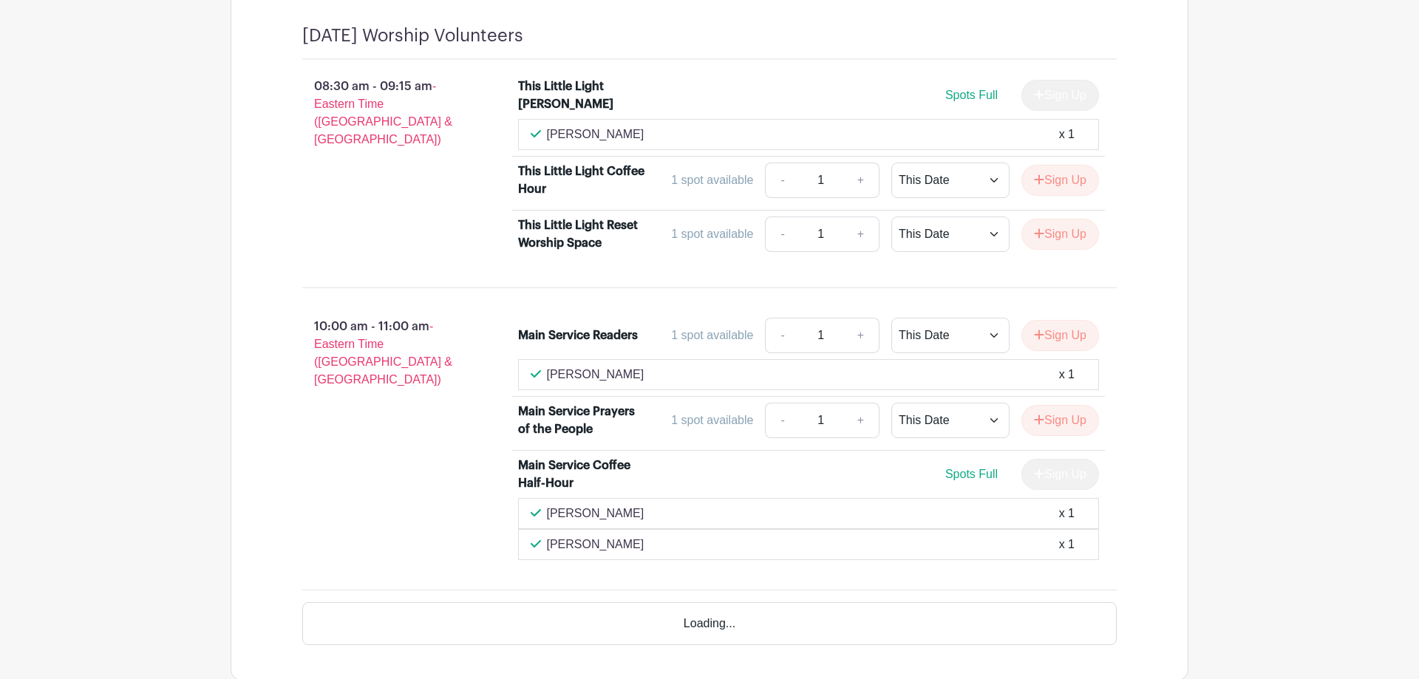
scroll to position [980, 0]
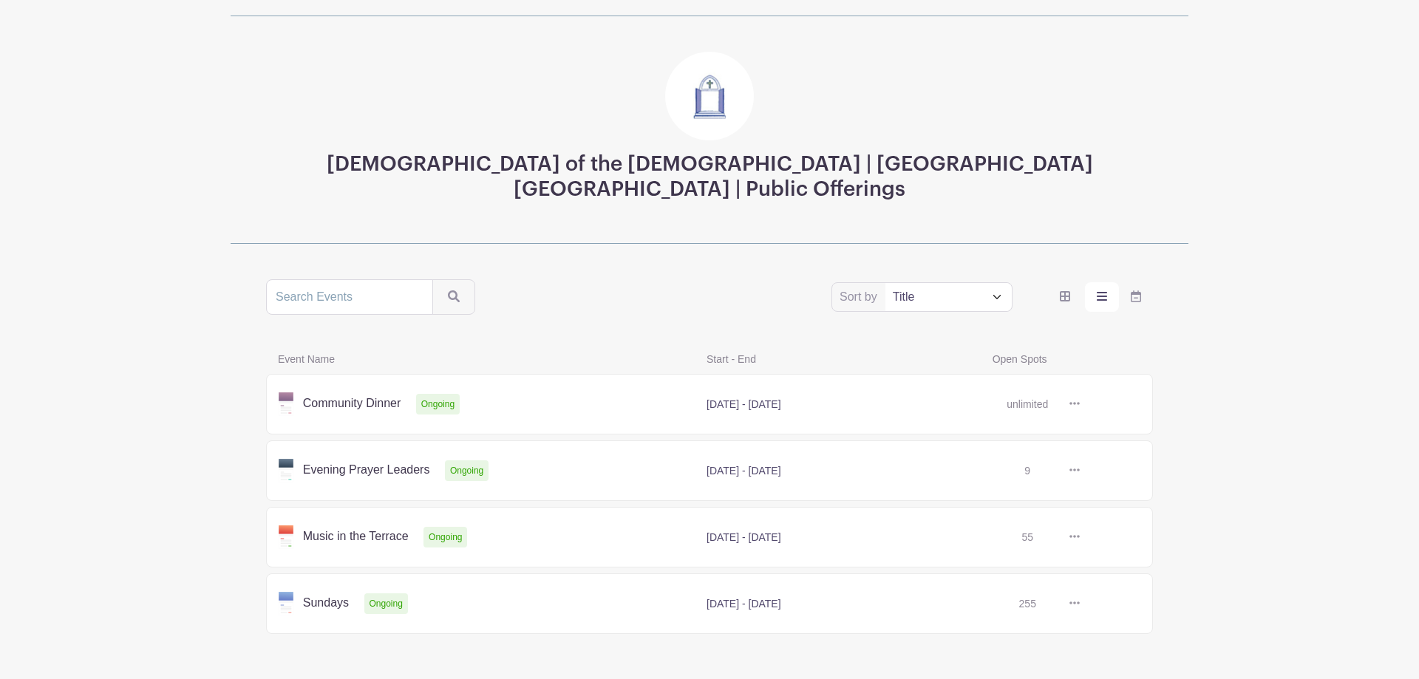
scroll to position [132, 0]
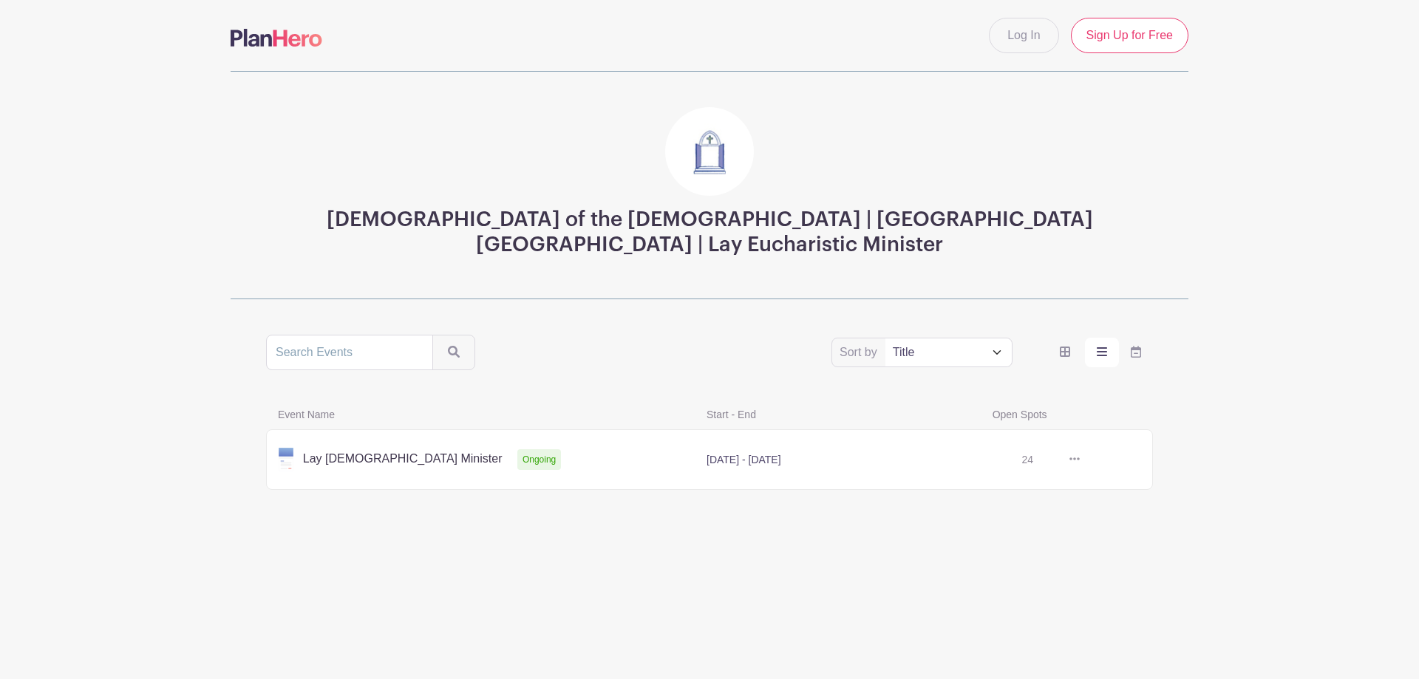
click at [1080, 460] on link at bounding box center [1080, 460] width 0 height 0
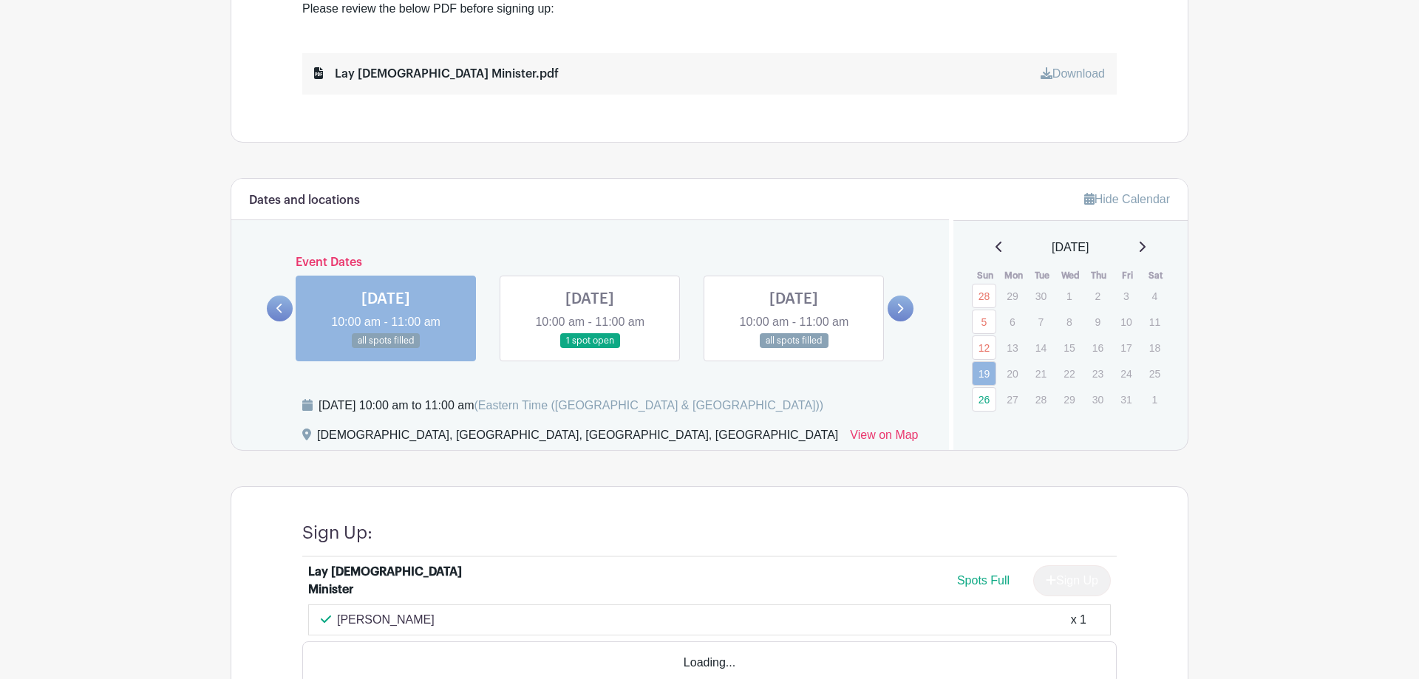
scroll to position [588, 0]
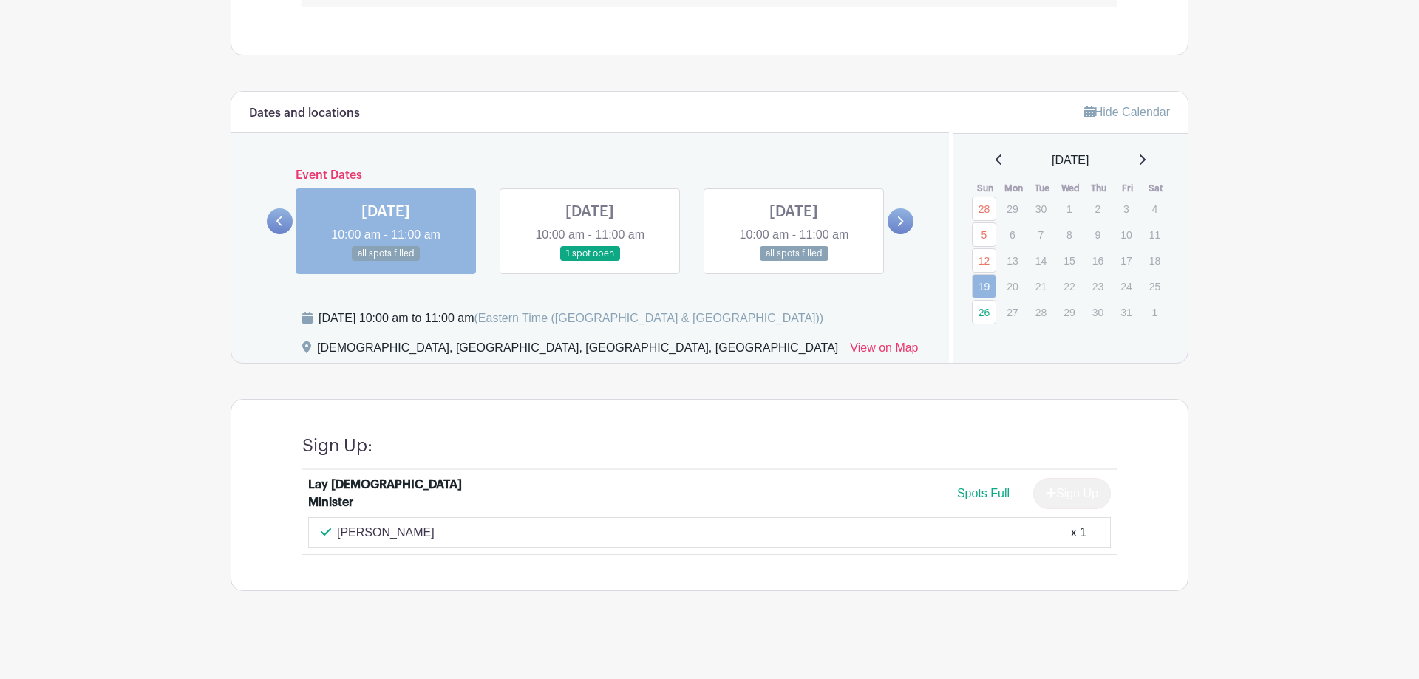
click at [899, 218] on icon at bounding box center [901, 222] width 6 height 10
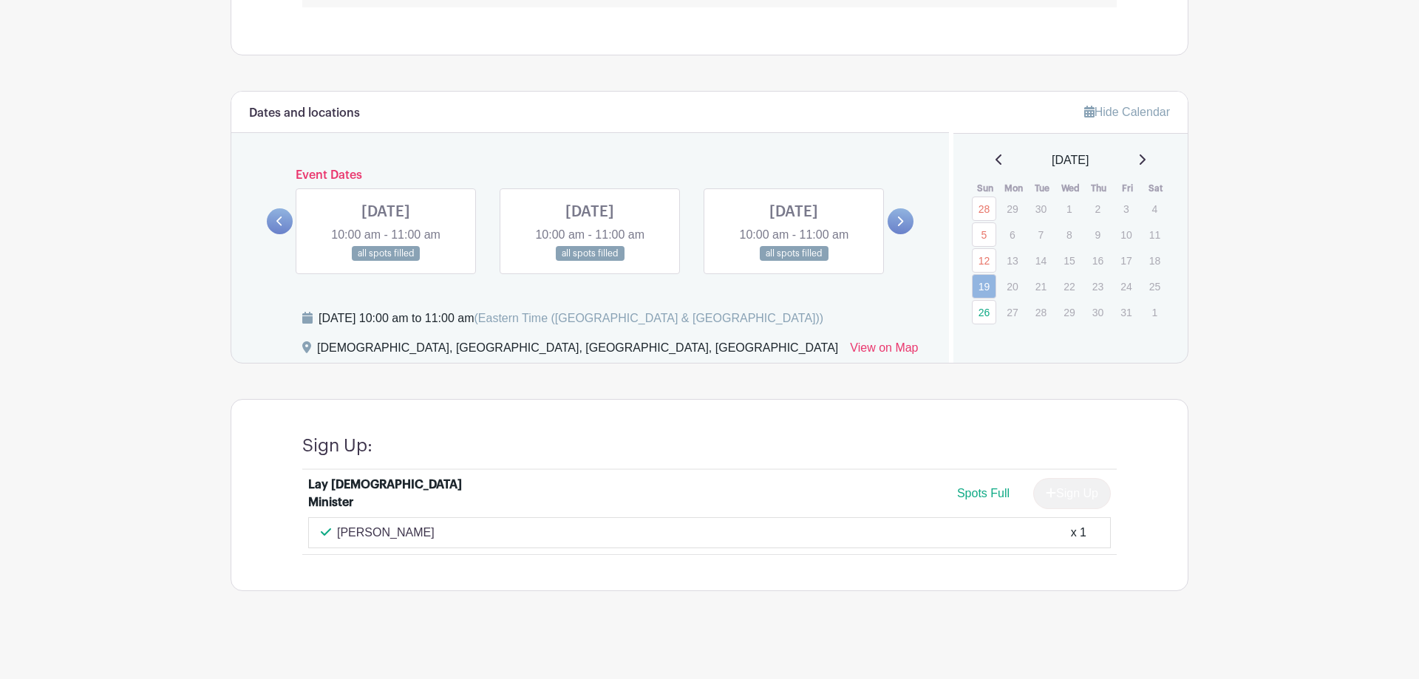
click at [899, 218] on icon at bounding box center [901, 222] width 6 height 10
click at [273, 222] on link at bounding box center [280, 221] width 26 height 26
click at [274, 220] on link at bounding box center [280, 221] width 26 height 26
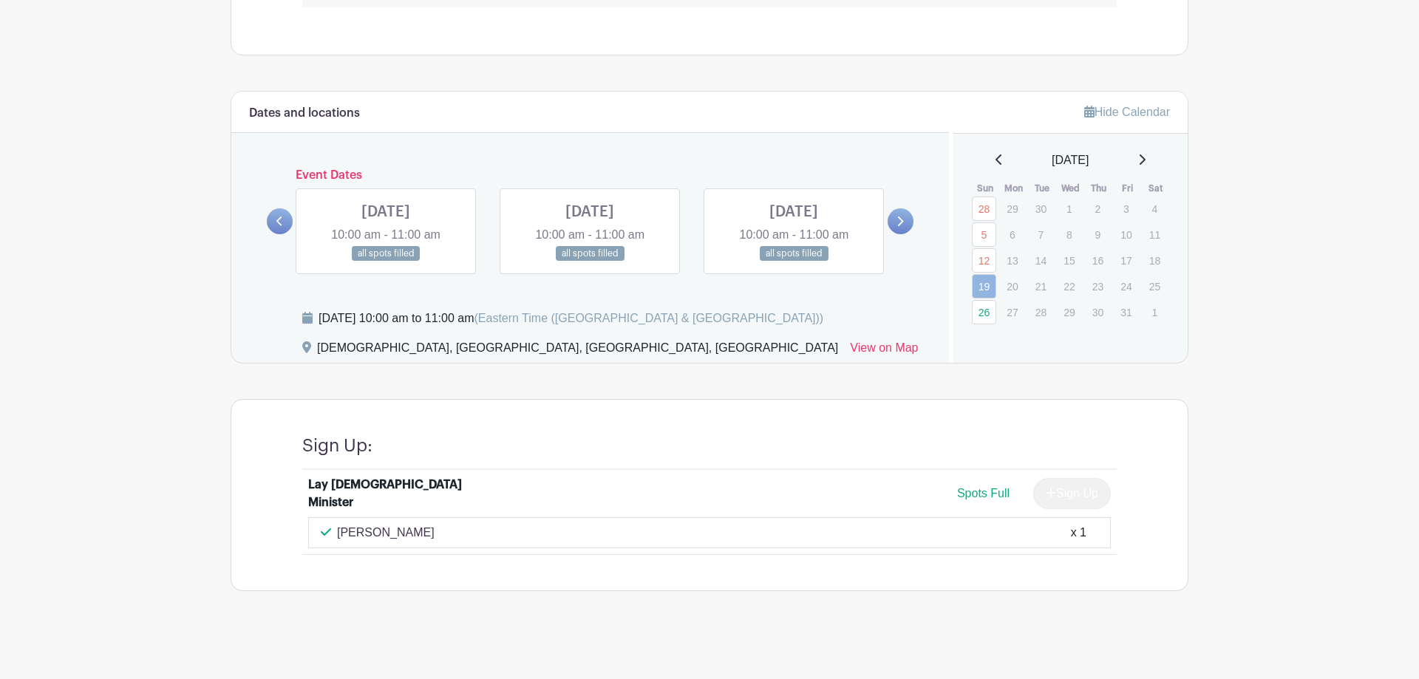
click at [274, 220] on link at bounding box center [280, 221] width 26 height 26
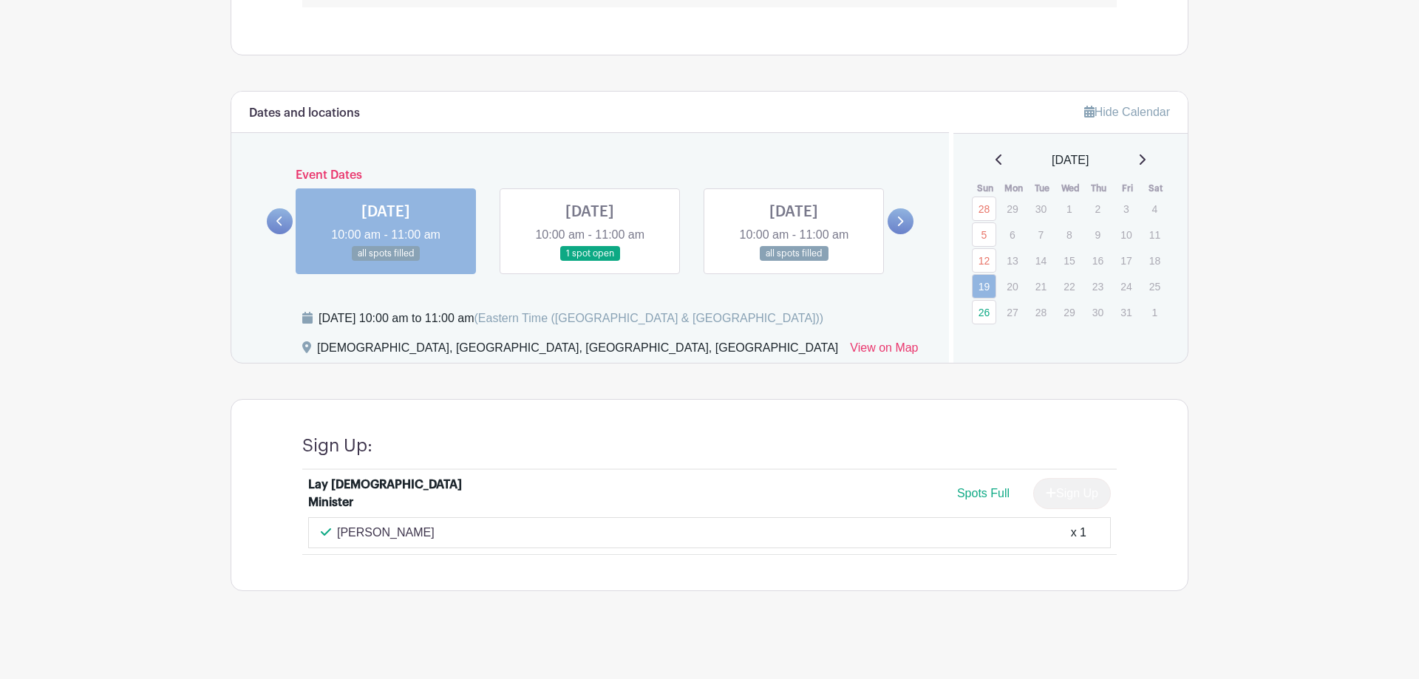
click at [274, 220] on link at bounding box center [280, 221] width 26 height 26
